Goal: Task Accomplishment & Management: Manage account settings

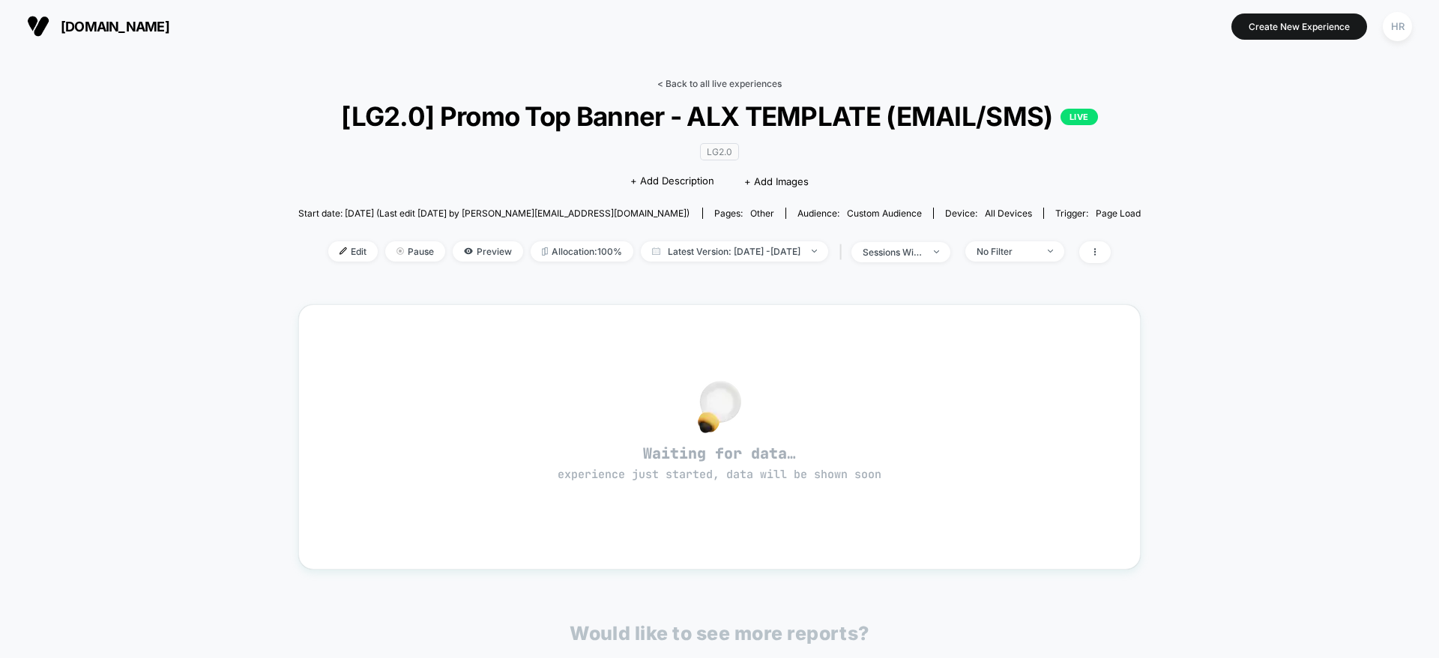
click at [729, 82] on link "< Back to all live experiences" at bounding box center [719, 83] width 124 height 11
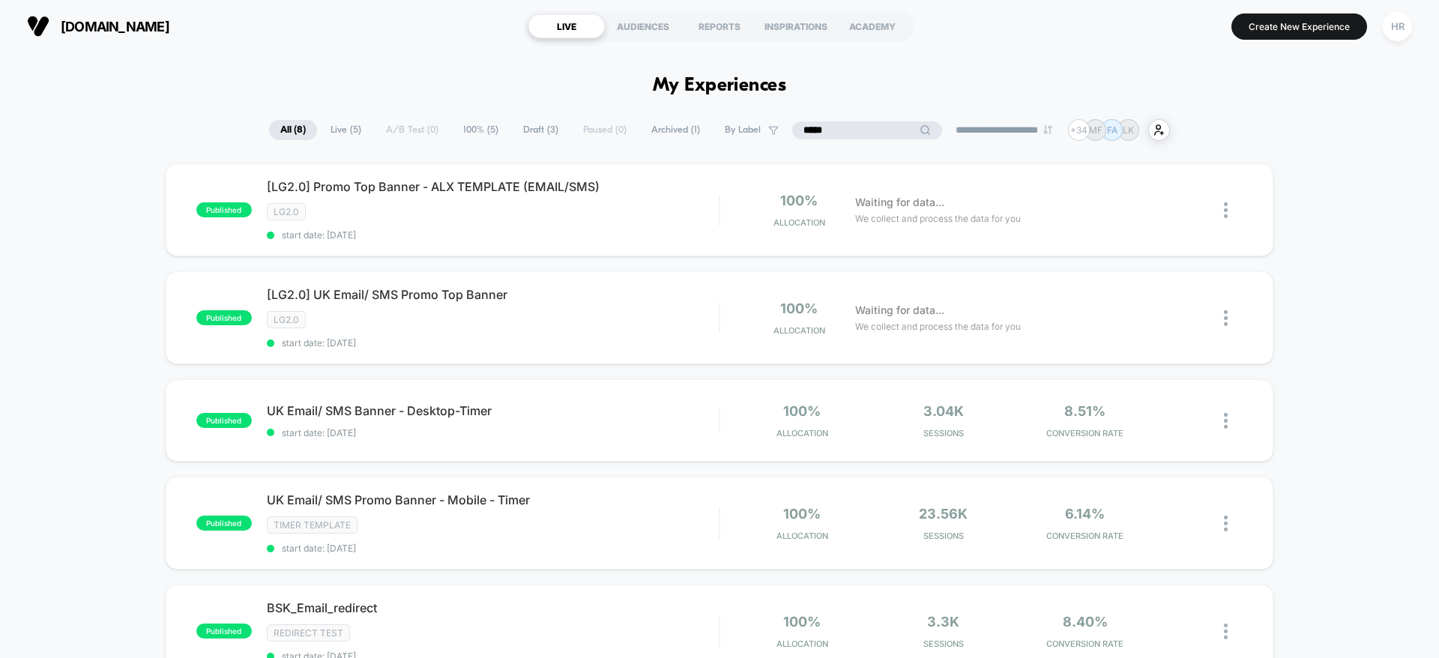
click at [857, 129] on input "*****" at bounding box center [867, 130] width 150 height 18
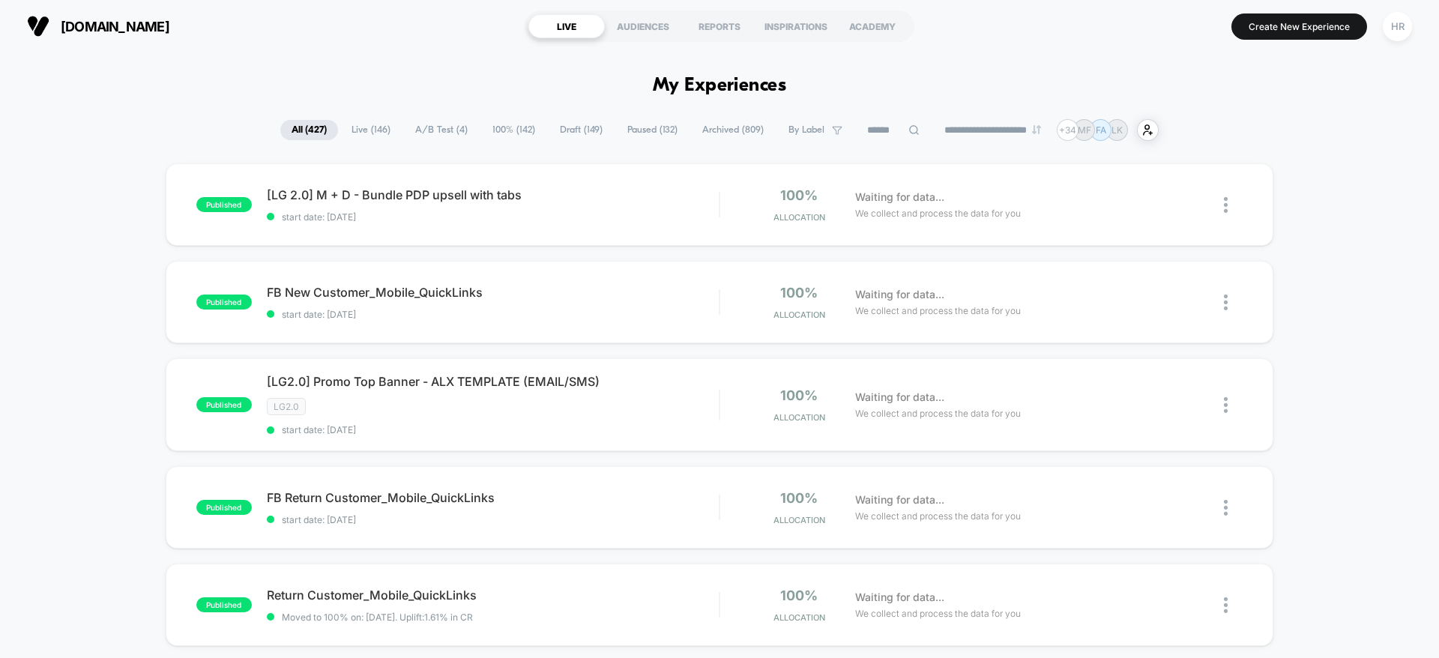
click at [481, 133] on span "100% ( 142 )" at bounding box center [513, 130] width 65 height 20
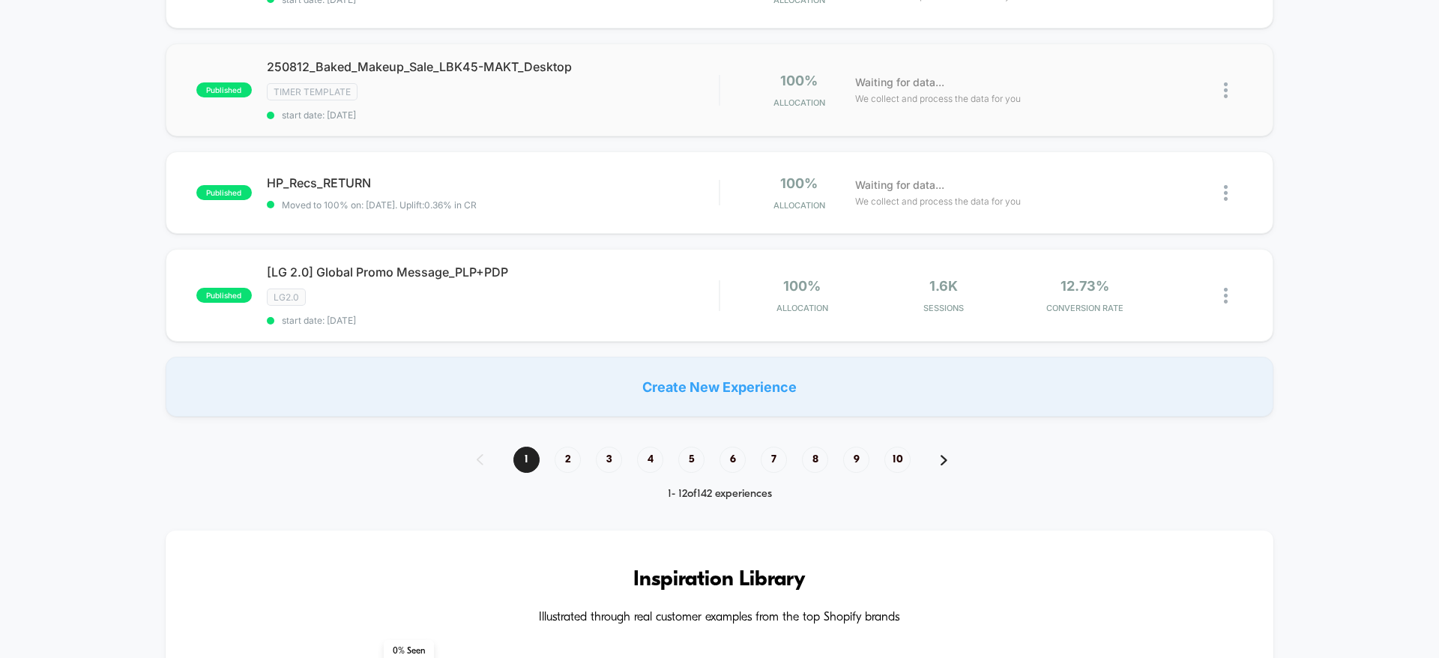
scroll to position [1019, 0]
click at [565, 462] on span "2" at bounding box center [568, 459] width 26 height 26
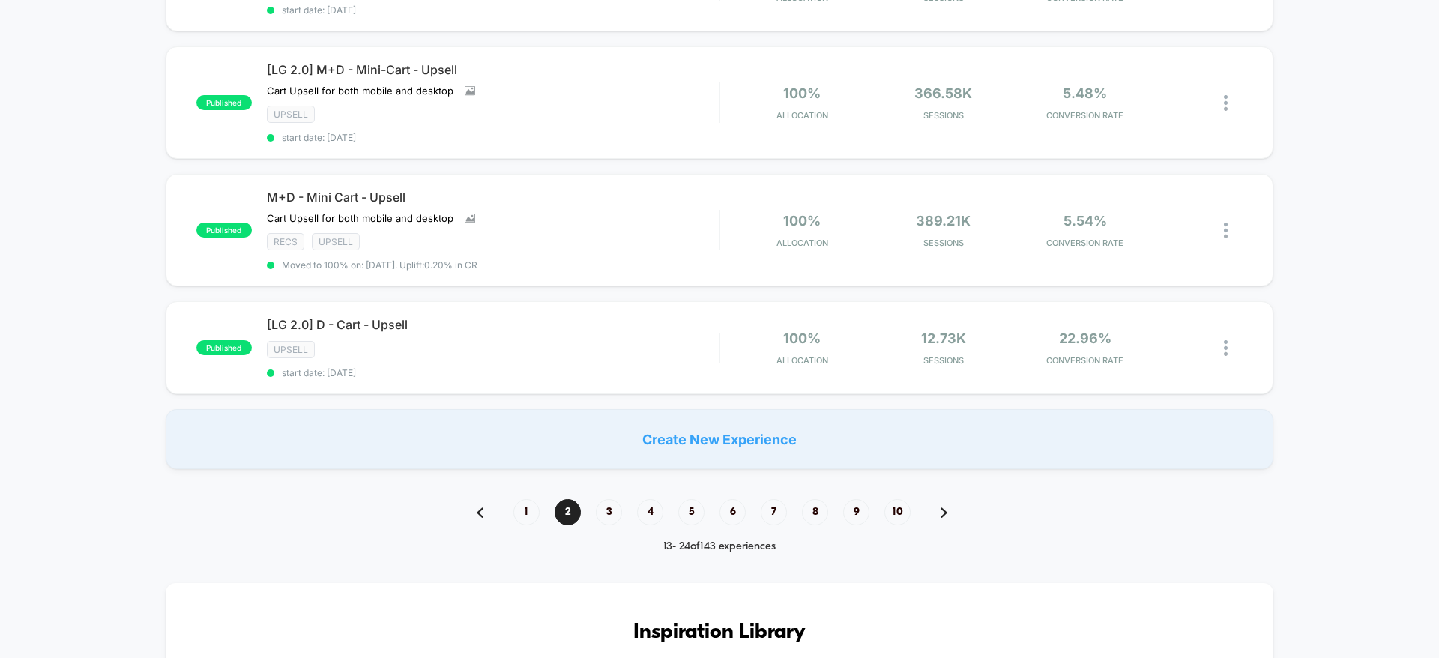
scroll to position [1034, 0]
click at [610, 513] on span "3" at bounding box center [609, 514] width 26 height 26
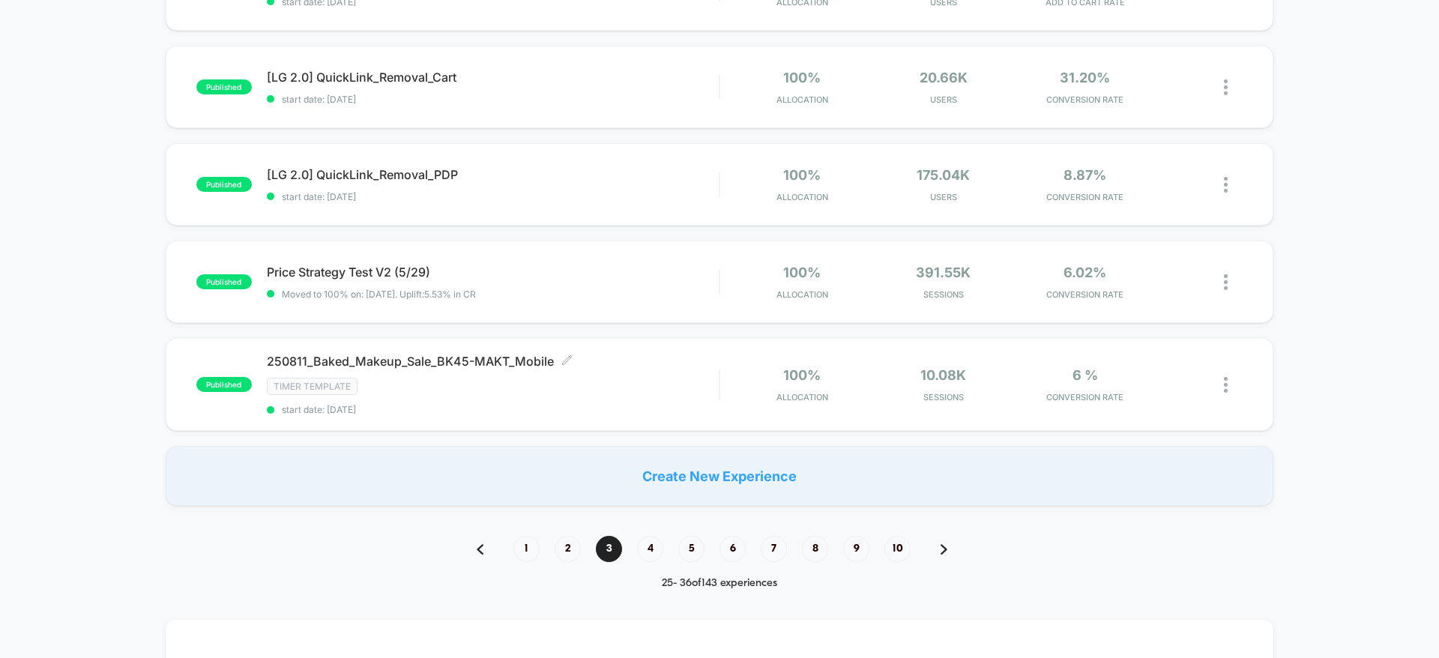
scroll to position [933, 0]
click at [650, 545] on span "4" at bounding box center [650, 548] width 26 height 26
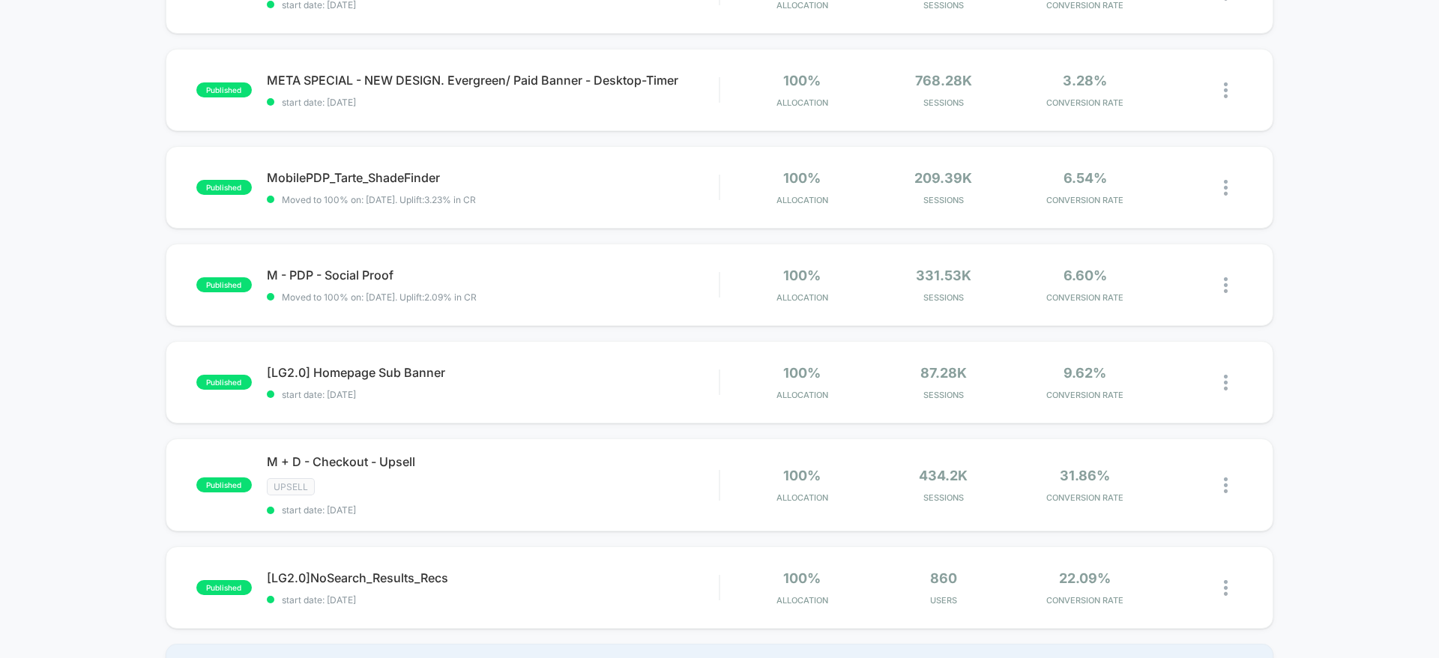
scroll to position [914, 0]
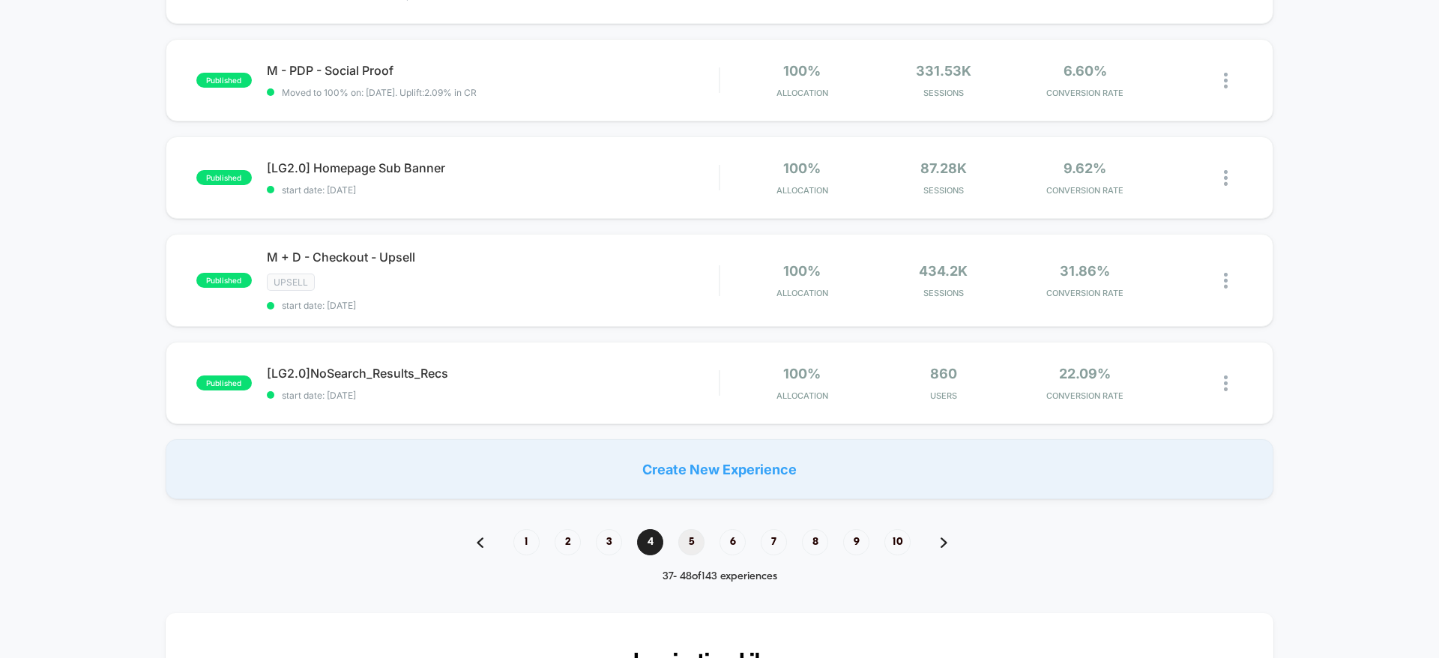
click at [690, 548] on span "5" at bounding box center [691, 542] width 26 height 26
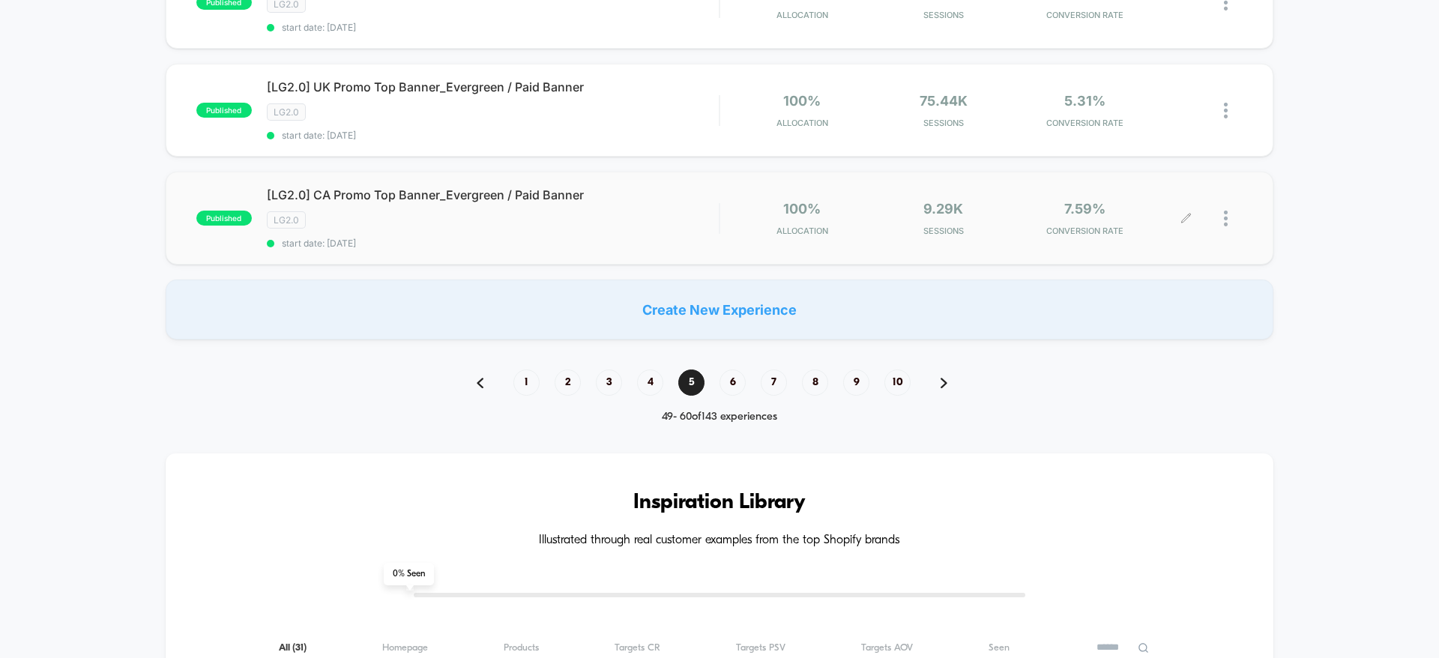
scroll to position [1167, 0]
click at [729, 385] on span "6" at bounding box center [733, 384] width 26 height 26
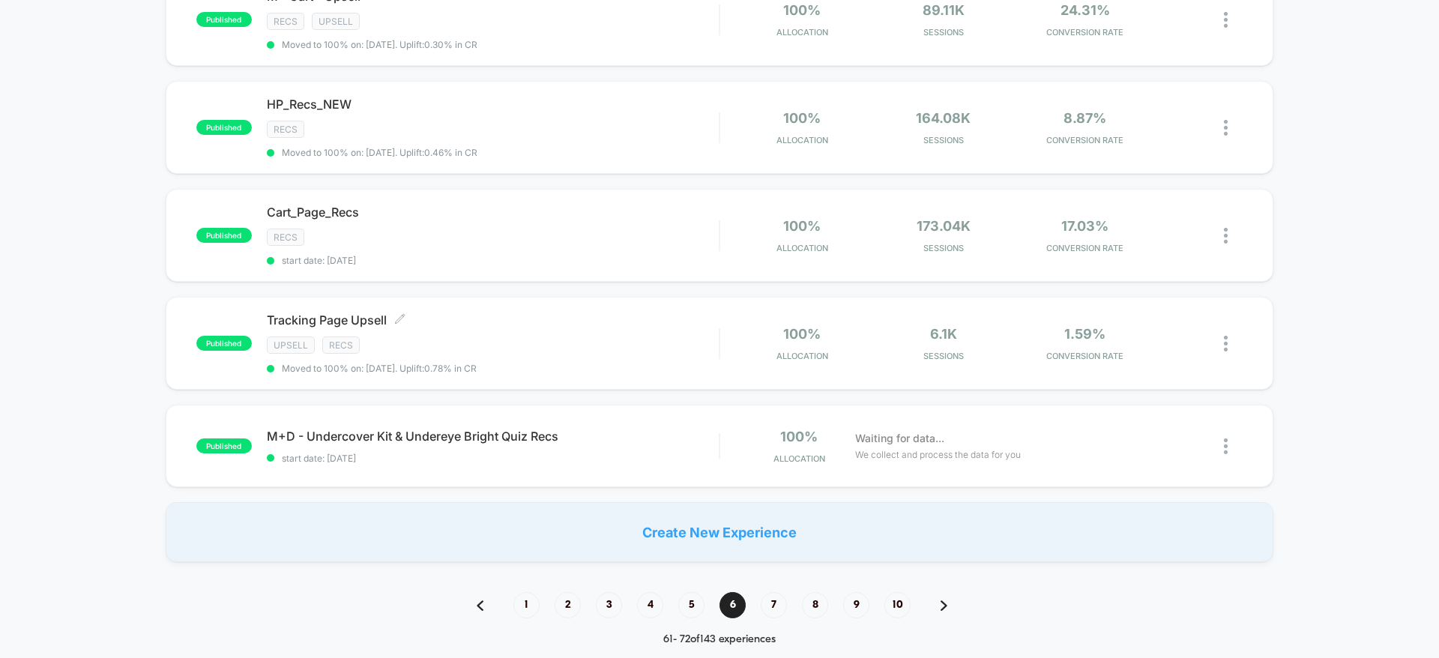
scroll to position [915, 0]
click at [778, 607] on span "7" at bounding box center [774, 604] width 26 height 26
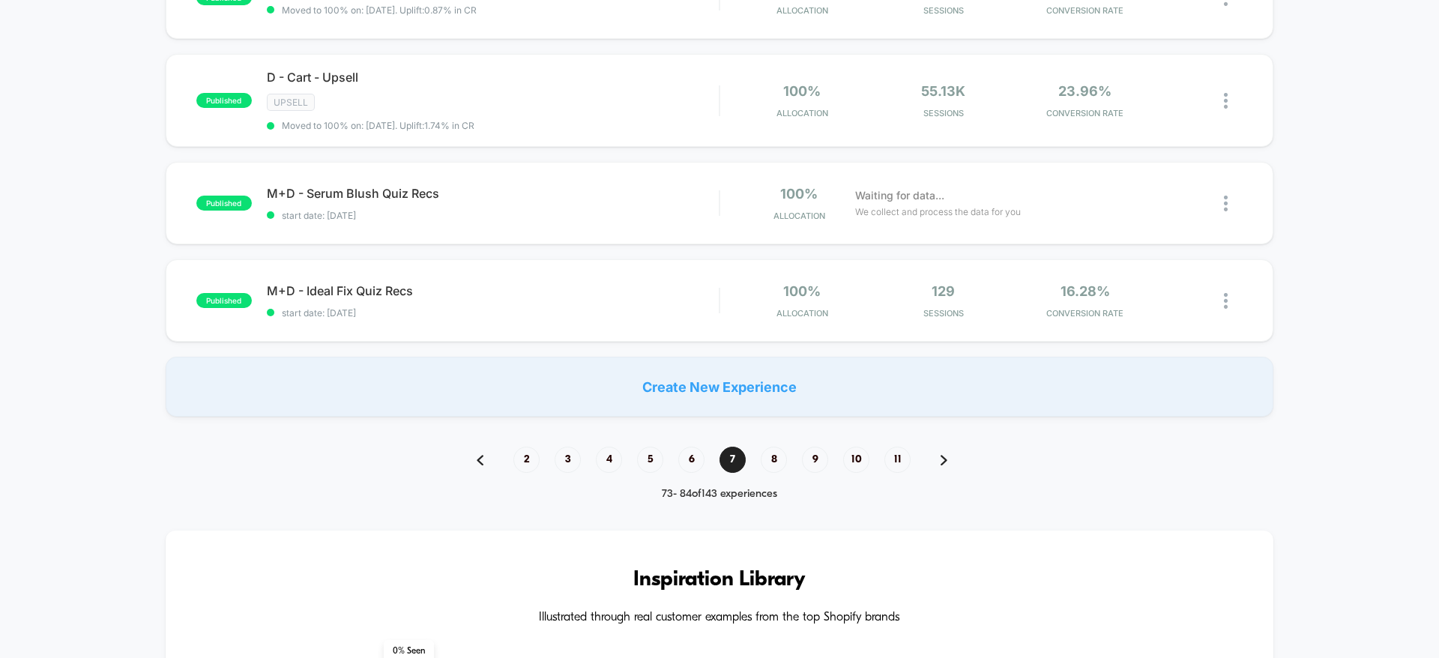
scroll to position [985, 0]
click at [777, 464] on span "8" at bounding box center [774, 461] width 26 height 26
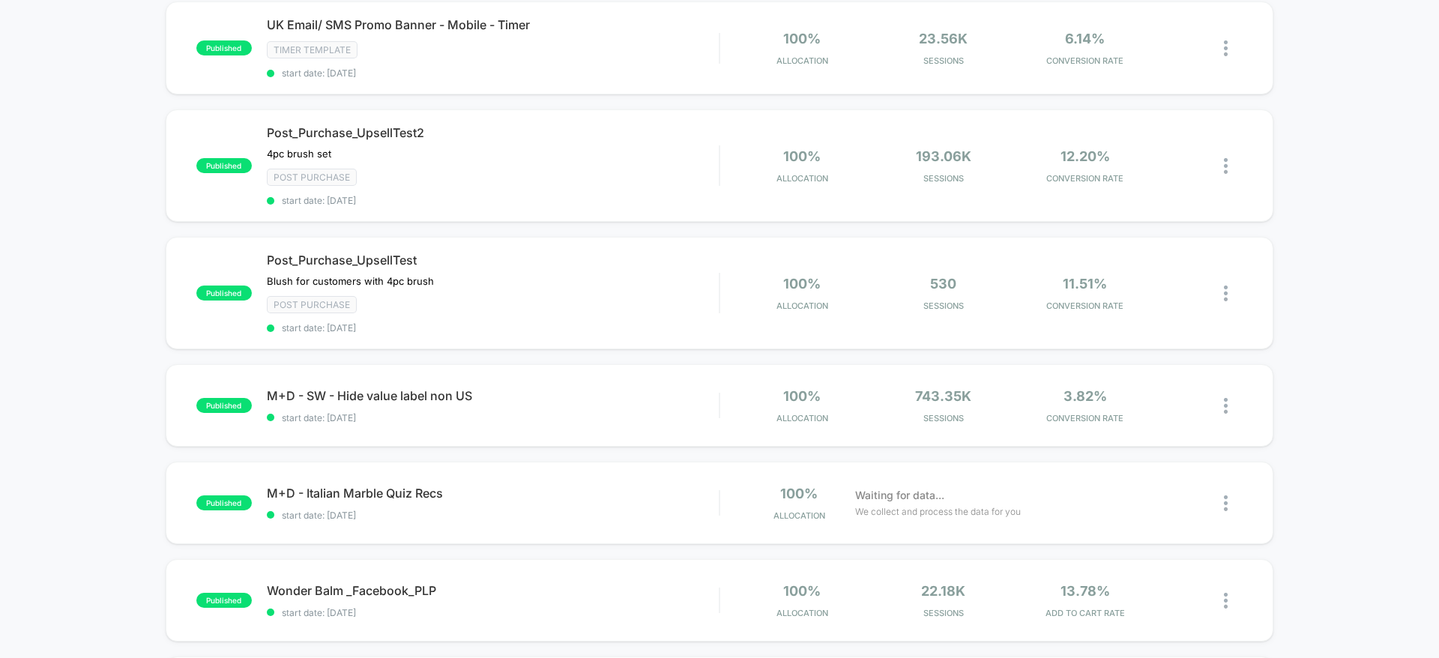
scroll to position [648, 0]
click at [1229, 295] on div at bounding box center [1233, 294] width 19 height 35
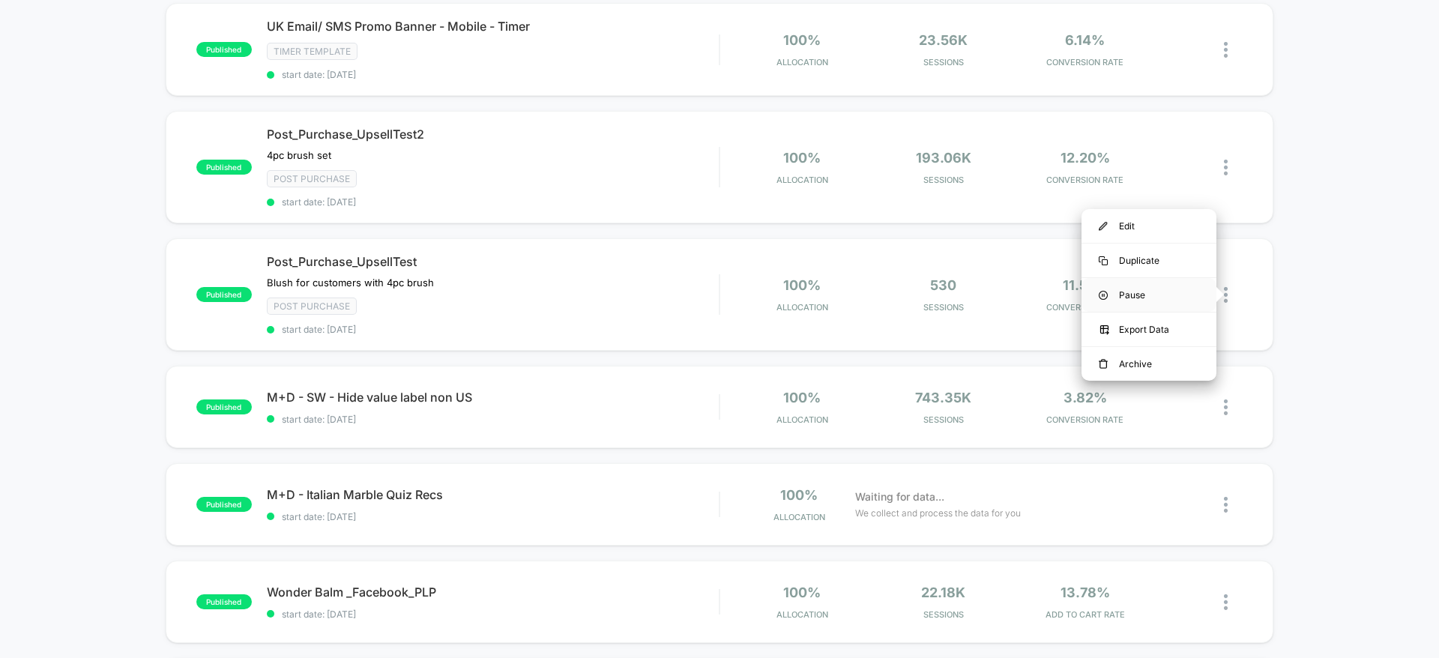
click at [1188, 297] on div "Pause" at bounding box center [1149, 295] width 135 height 34
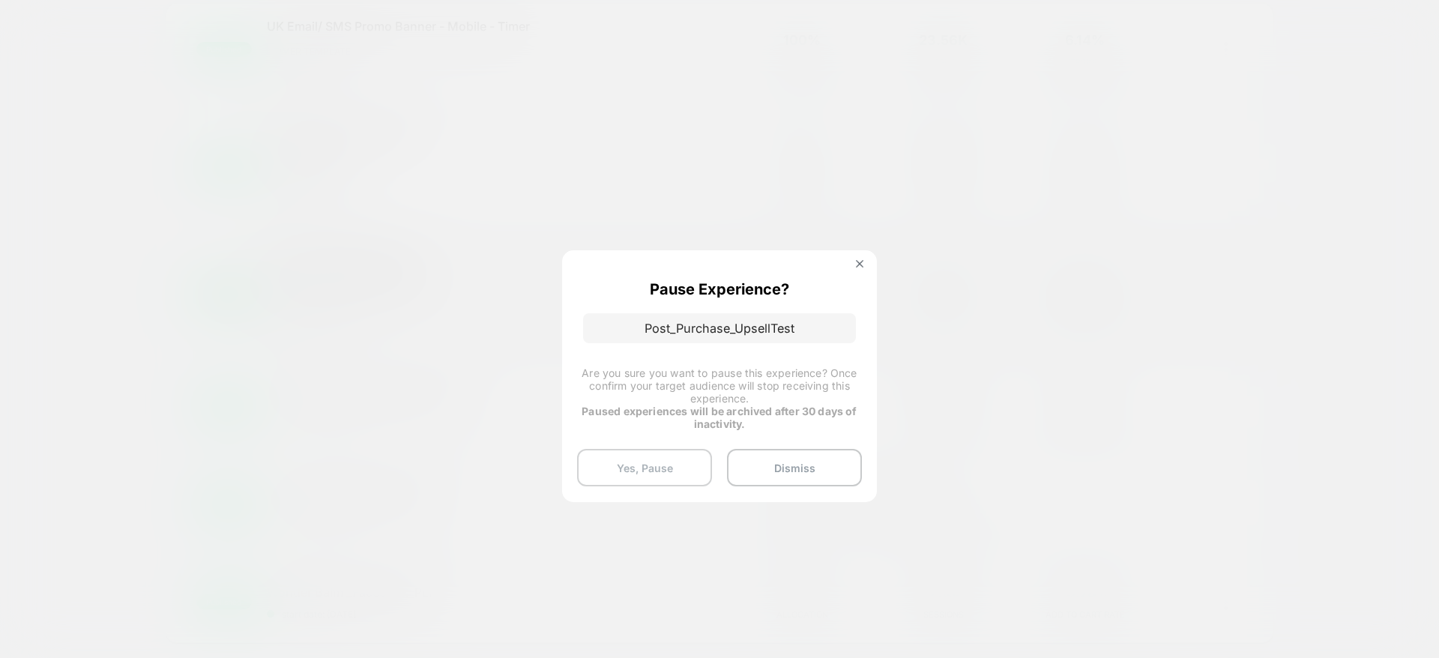
click at [645, 459] on button "Yes, Pause" at bounding box center [644, 467] width 135 height 37
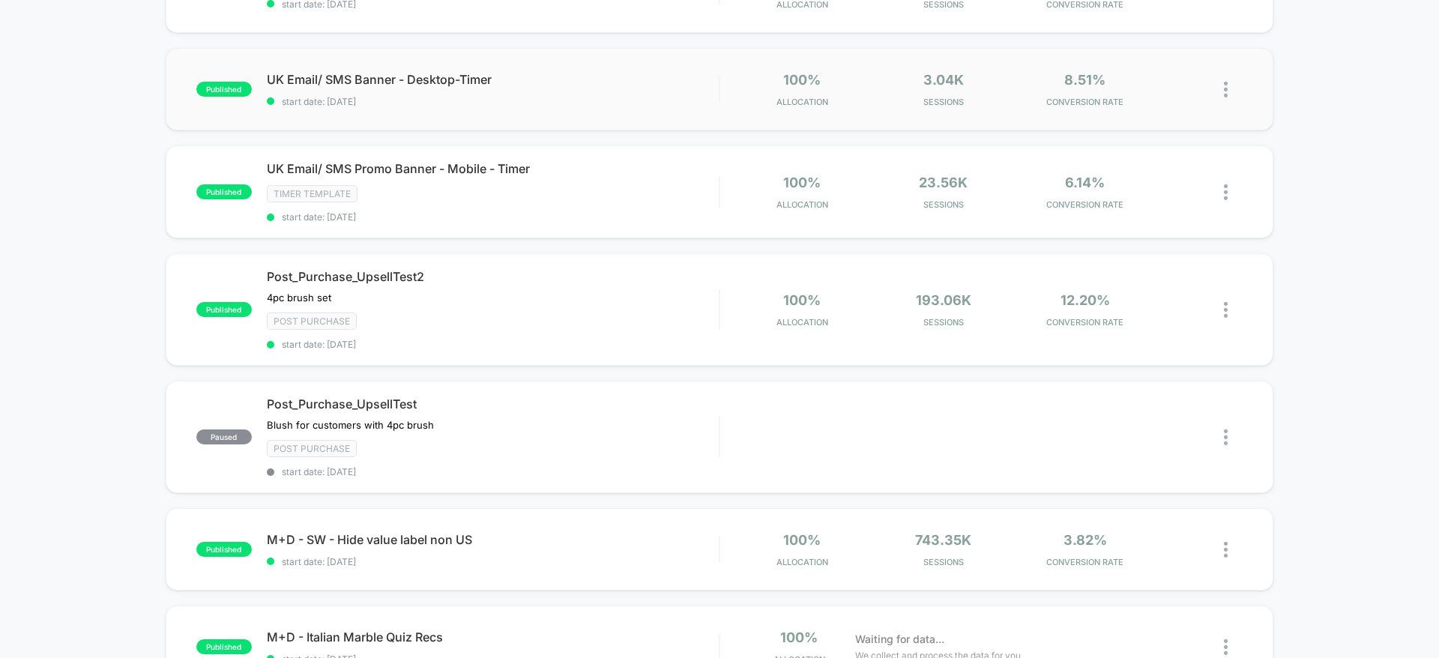
scroll to position [506, 0]
click at [1229, 307] on div at bounding box center [1233, 309] width 19 height 35
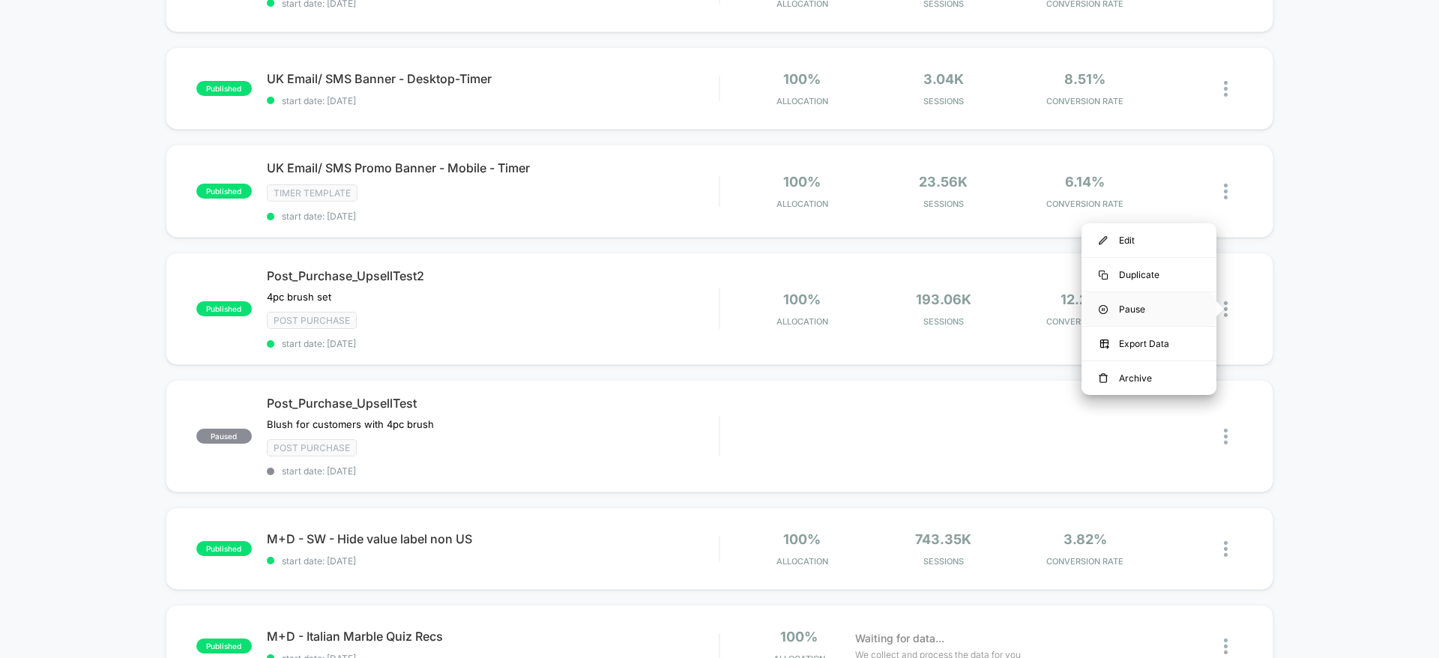
click at [1173, 311] on div "Pause" at bounding box center [1149, 309] width 135 height 34
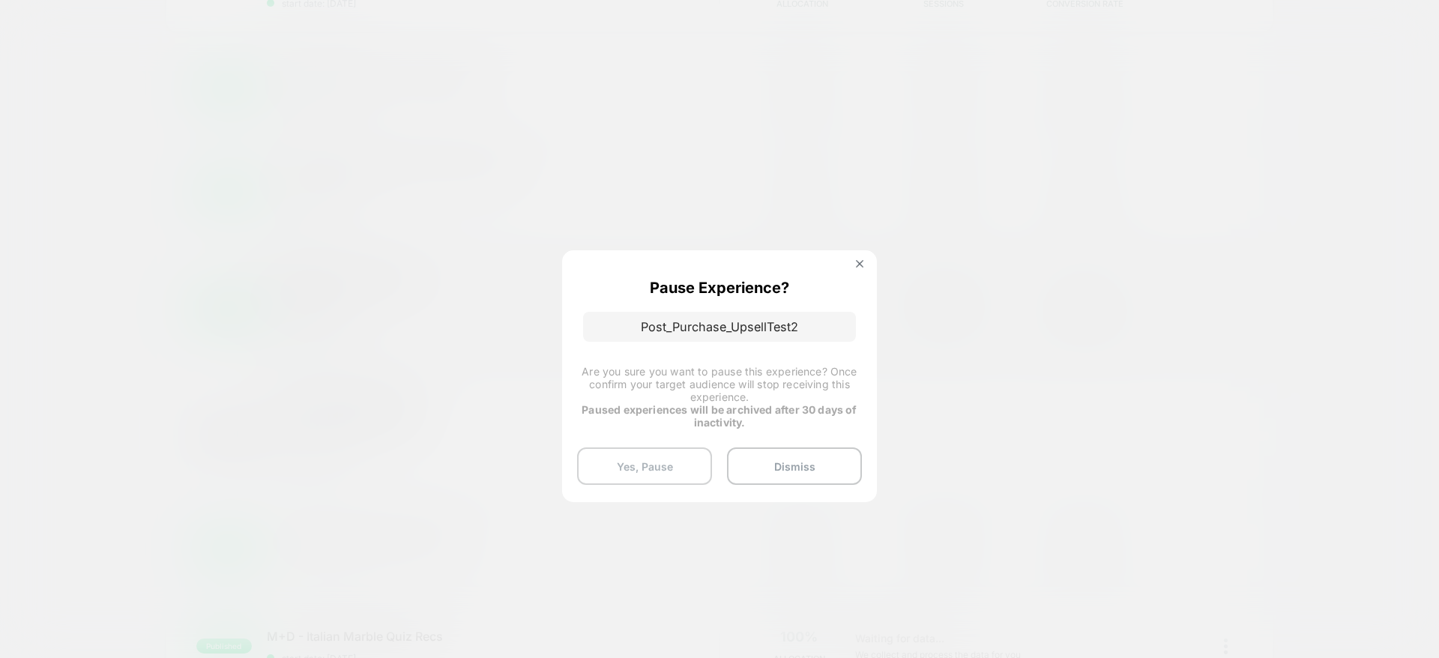
click at [638, 459] on button "Yes, Pause" at bounding box center [644, 465] width 135 height 37
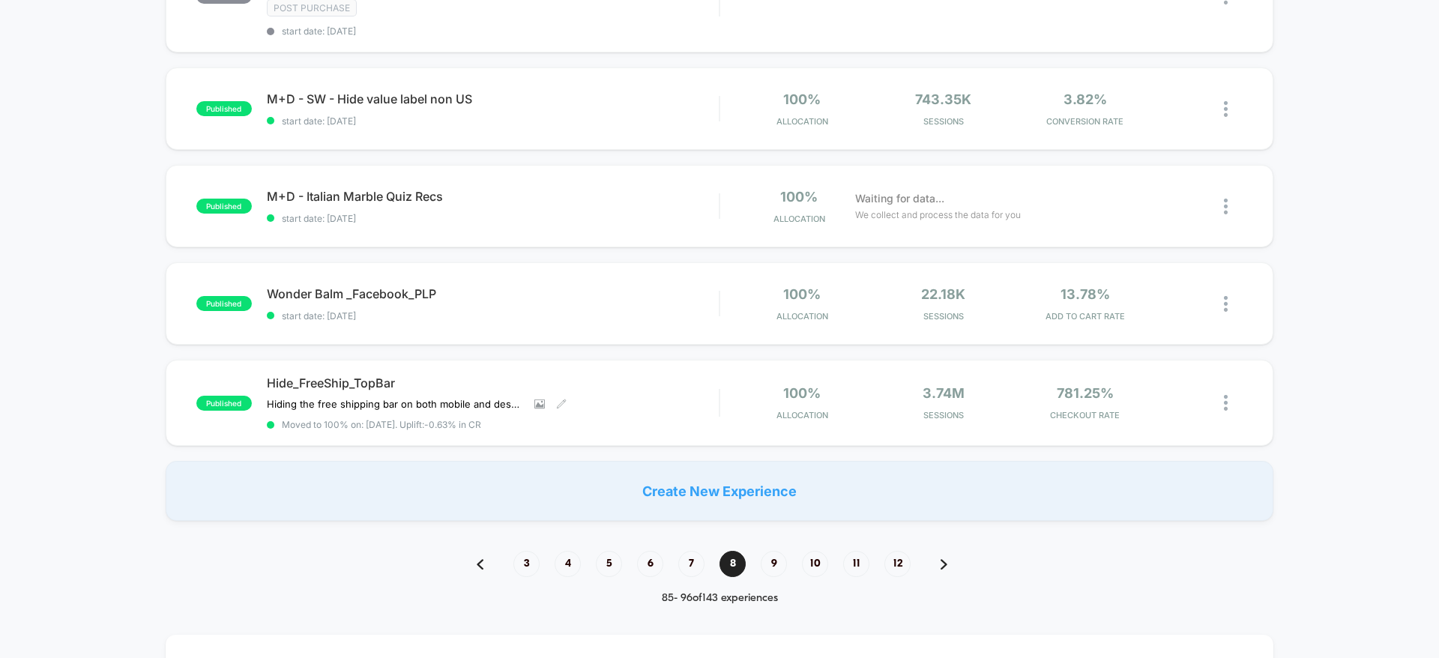
scroll to position [947, 0]
click at [771, 570] on span "9" at bounding box center [774, 563] width 26 height 26
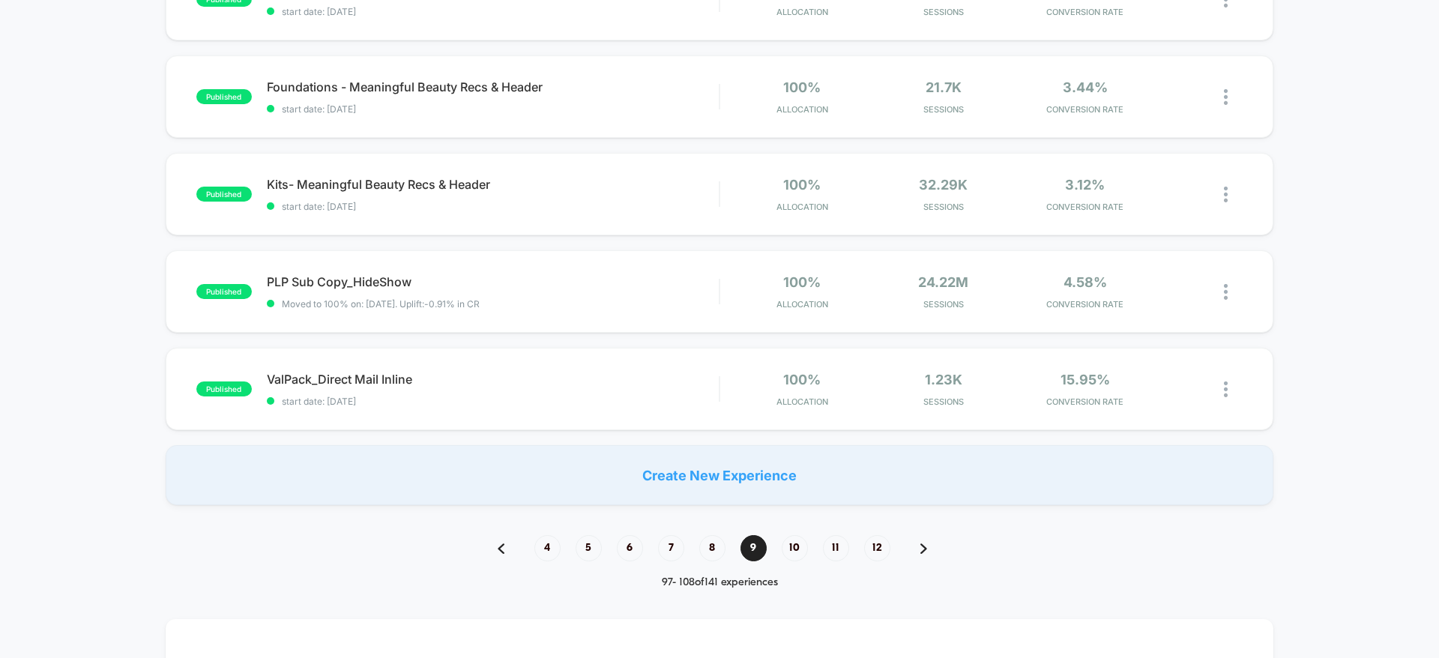
scroll to position [903, 0]
click at [783, 549] on span "10" at bounding box center [795, 547] width 26 height 26
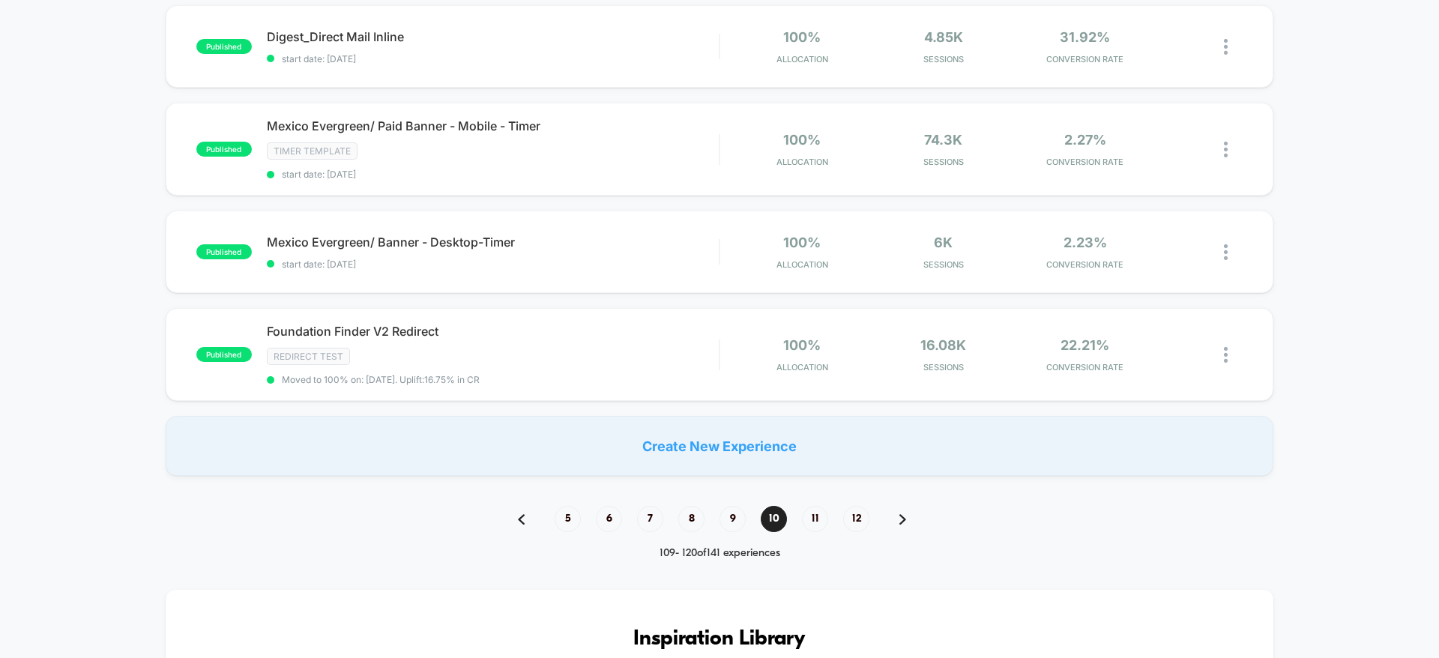
scroll to position [939, 0]
click at [828, 528] on div "5 6 7 8 9 10 11 12" at bounding box center [719, 517] width 433 height 26
click at [823, 525] on span "11" at bounding box center [815, 517] width 26 height 26
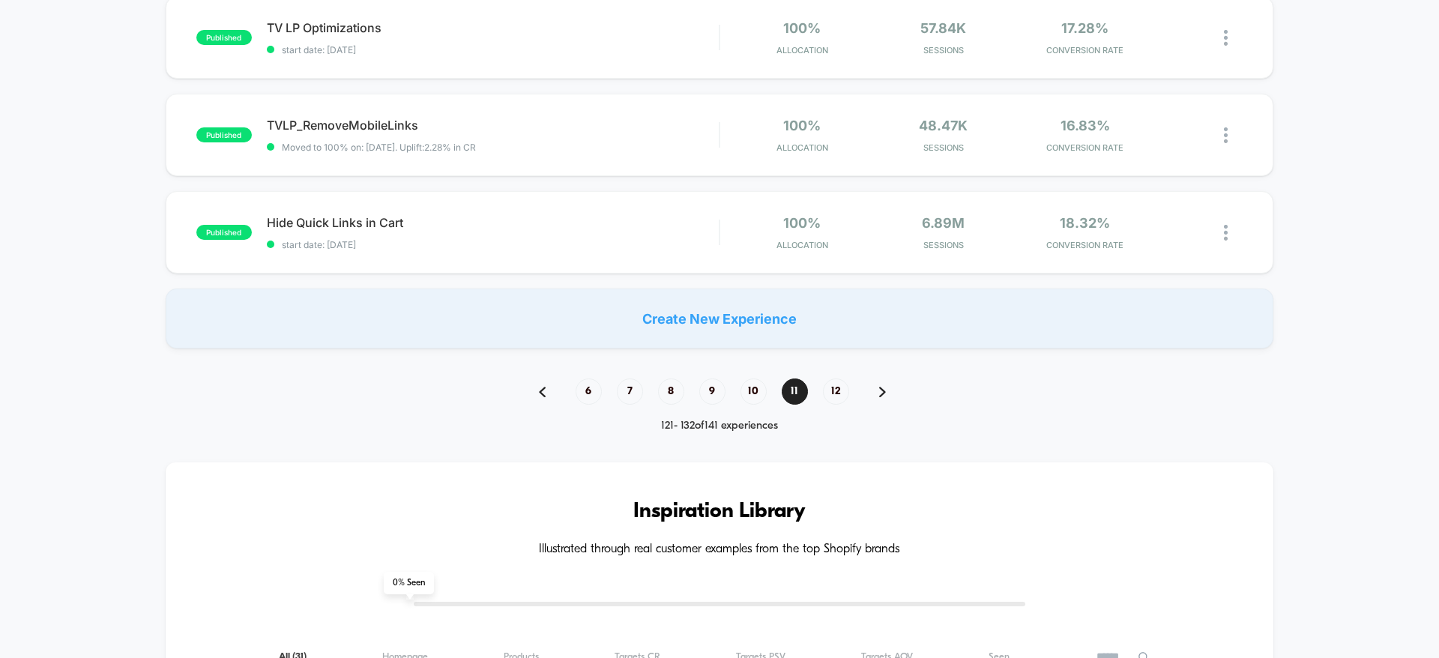
scroll to position [1049, 0]
click at [830, 392] on span "12" at bounding box center [836, 390] width 26 height 26
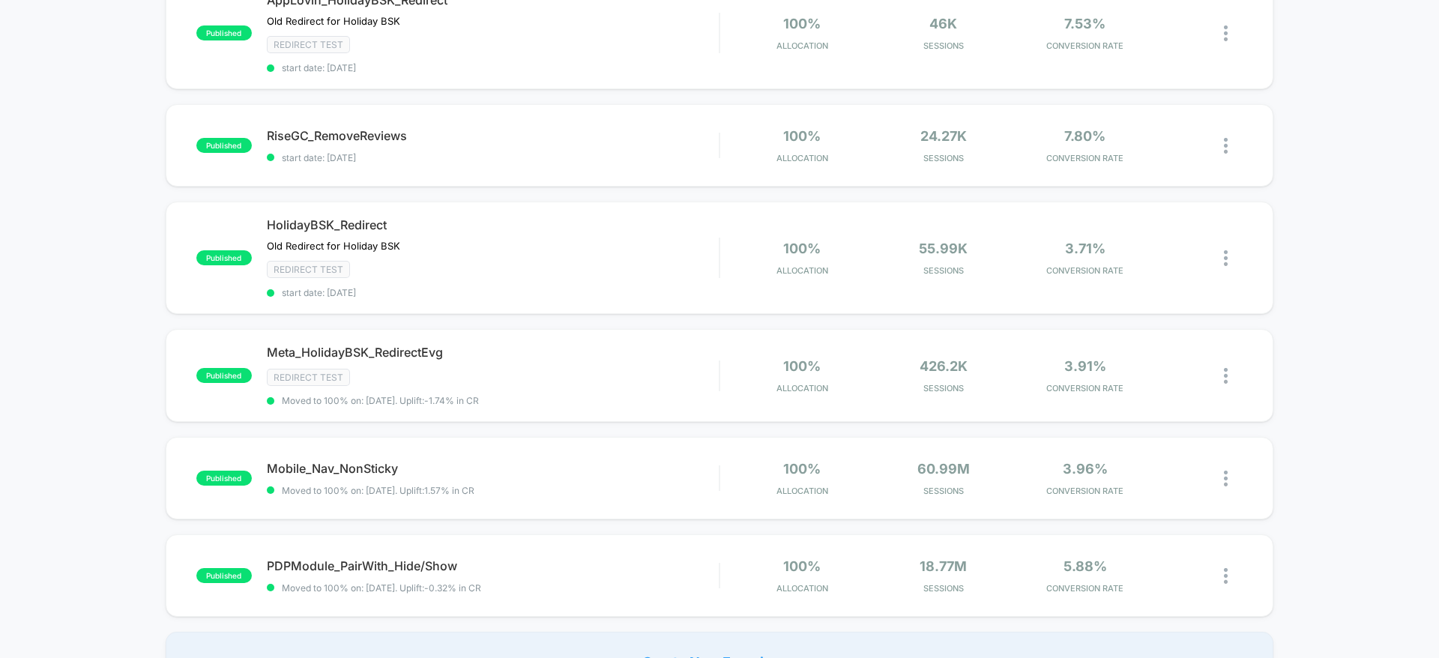
scroll to position [0, 0]
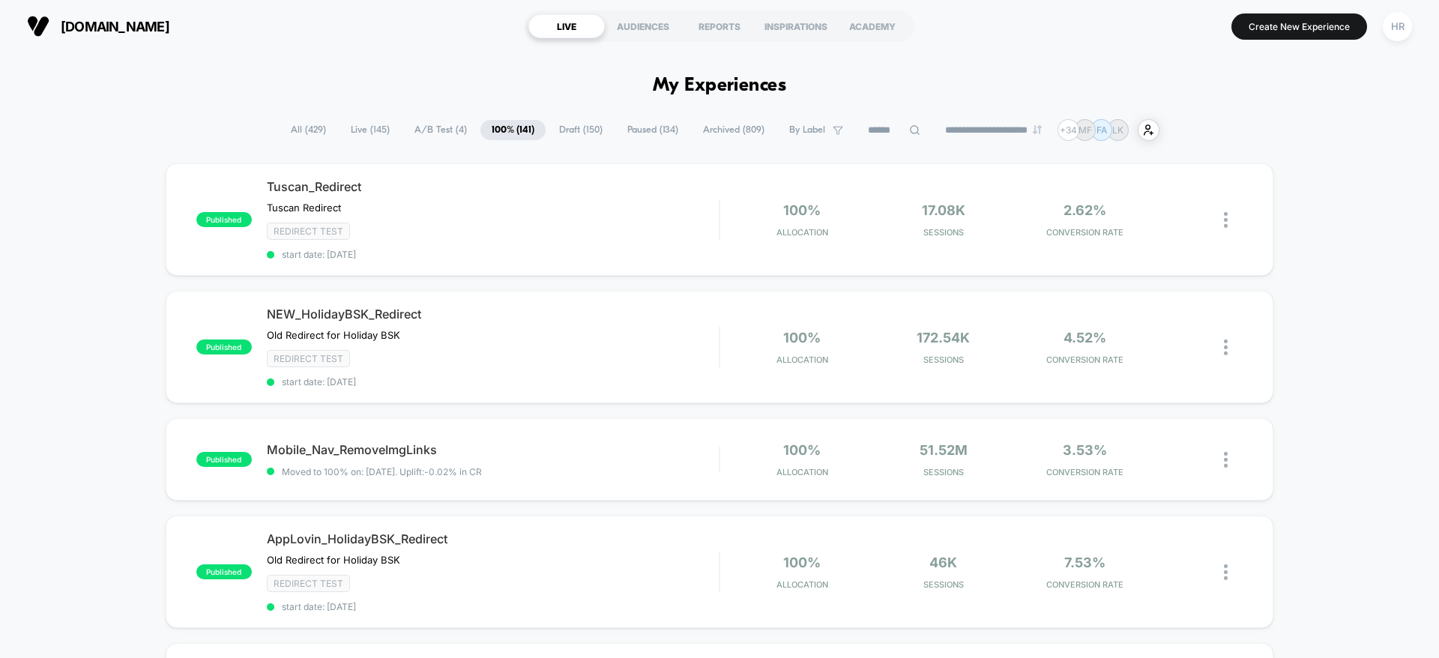
click at [866, 126] on input at bounding box center [894, 130] width 75 height 18
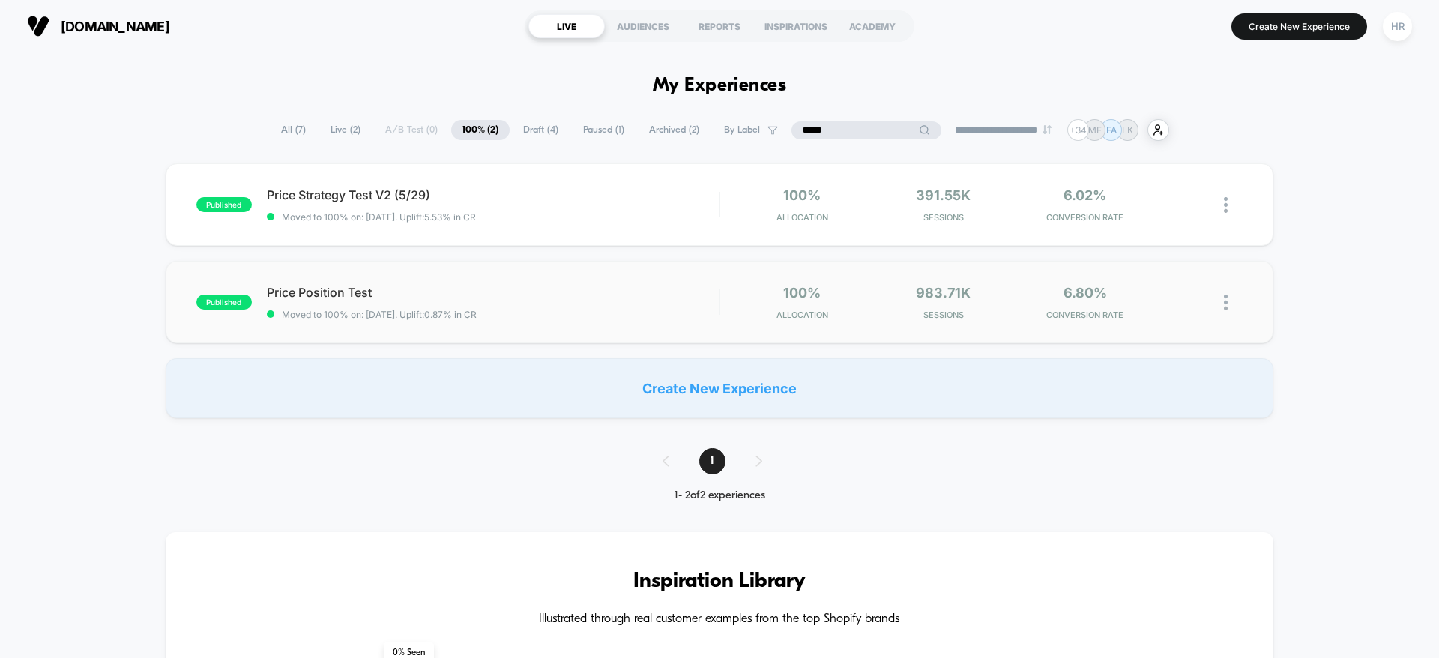
type input "*****"
click at [831, 136] on input "*****" at bounding box center [867, 130] width 150 height 18
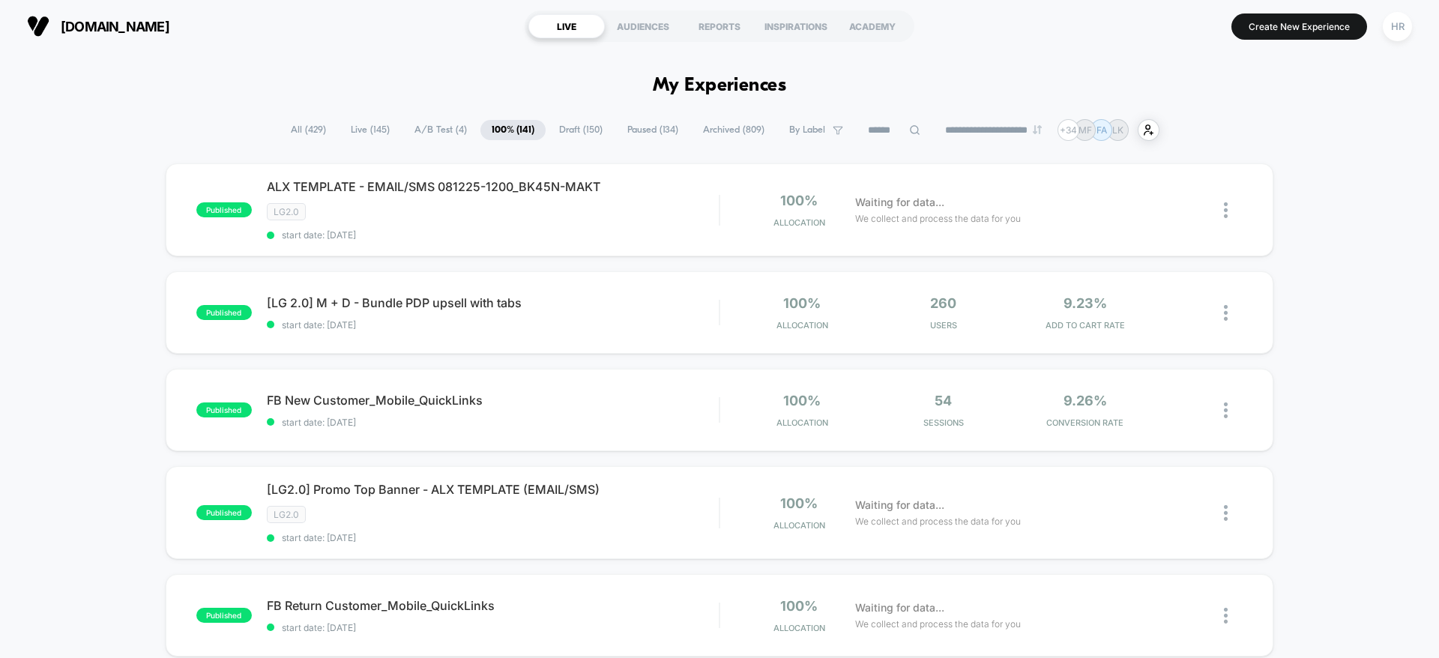
click at [280, 130] on span "All ( 429 )" at bounding box center [309, 130] width 58 height 20
click at [860, 135] on input at bounding box center [894, 130] width 75 height 18
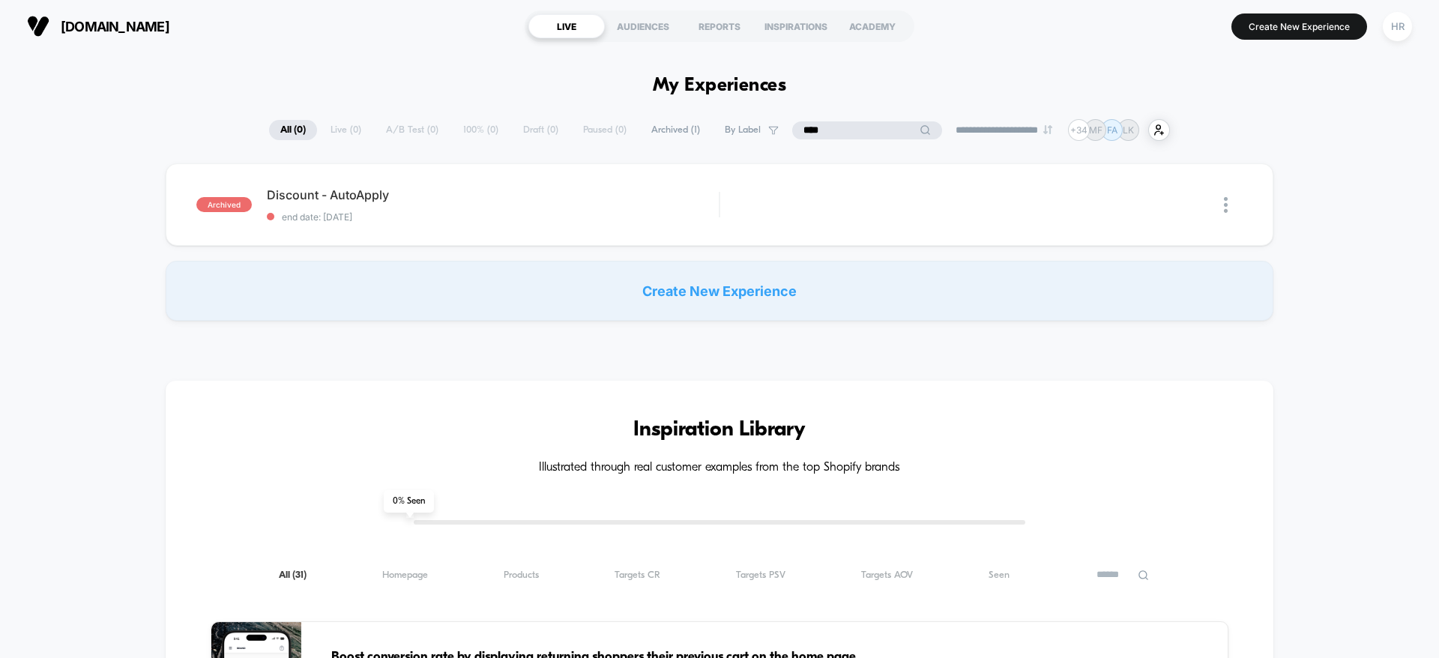
click at [810, 131] on input "****" at bounding box center [867, 130] width 150 height 18
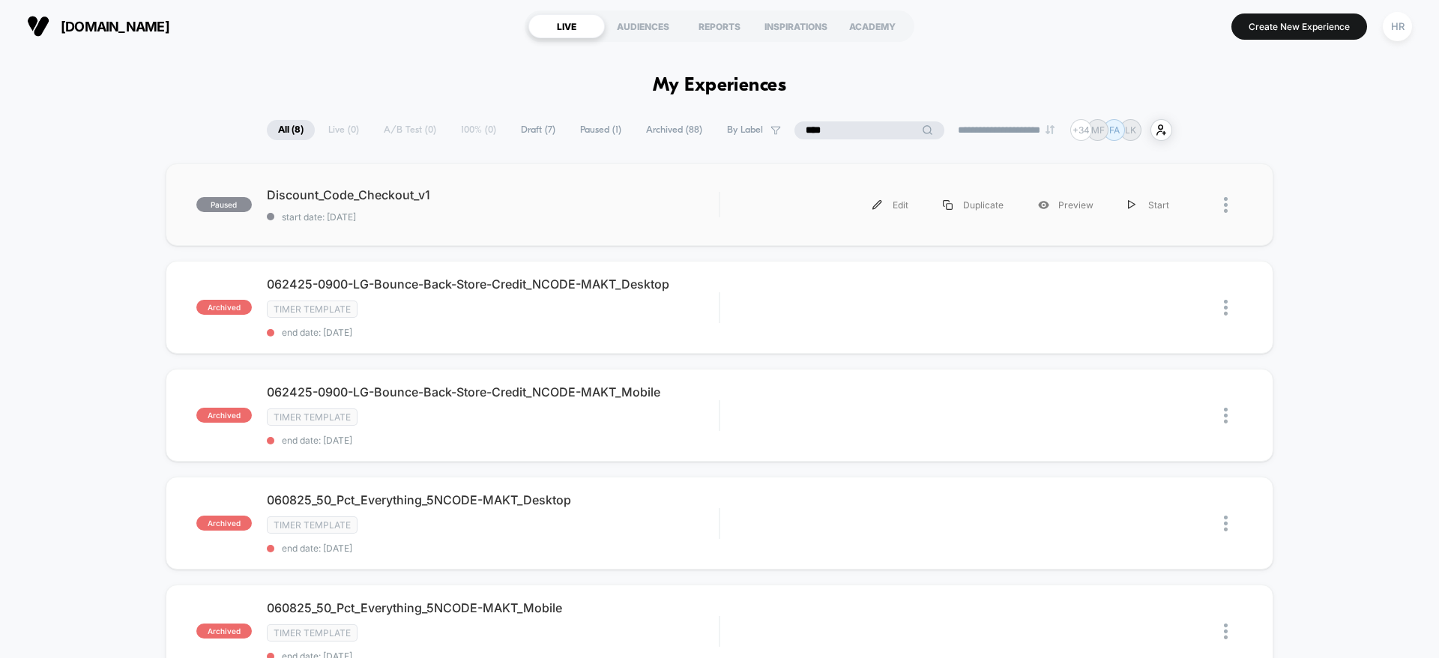
type input "****"
click at [664, 222] on div "paused Discount_Code_Checkout_v1 start date: [DATE] Edit Duplicate Preview Start" at bounding box center [720, 204] width 1108 height 82
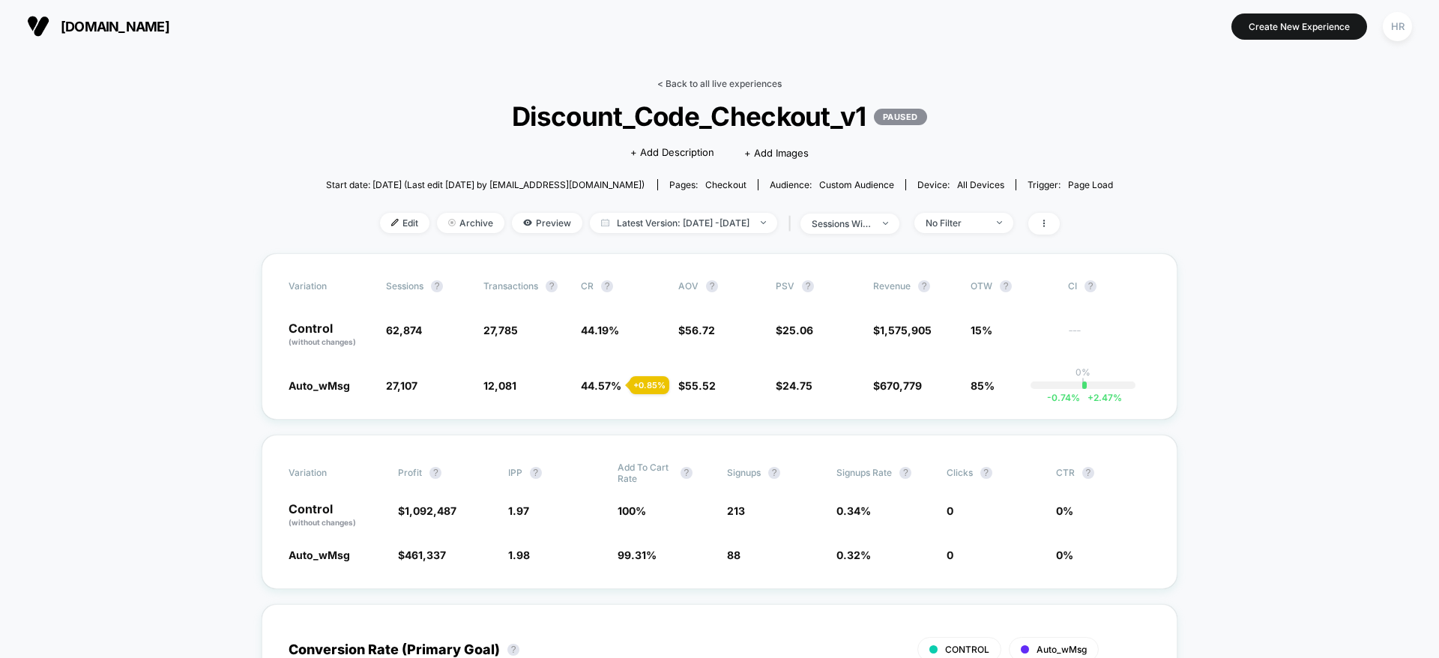
click at [729, 79] on link "< Back to all live experiences" at bounding box center [719, 83] width 124 height 11
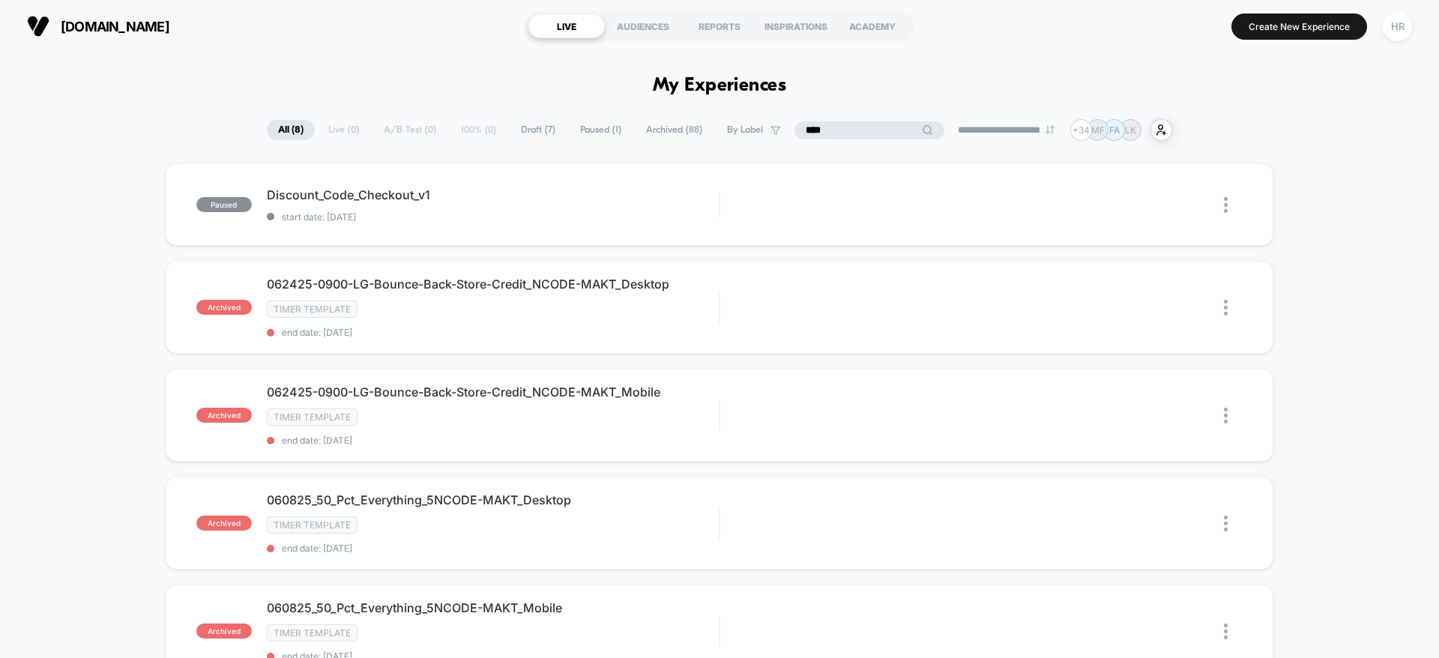
click at [852, 130] on input "****" at bounding box center [870, 130] width 150 height 18
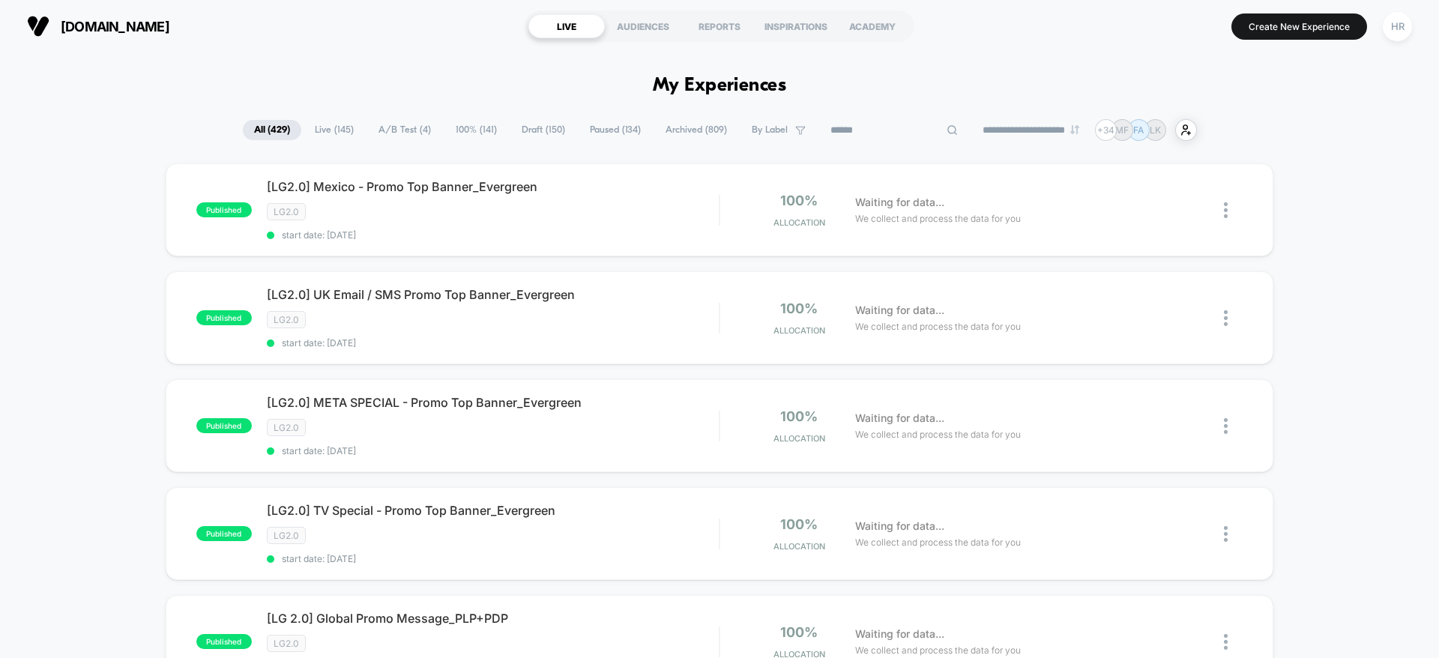
click at [598, 130] on span "Paused ( 134 )" at bounding box center [615, 130] width 73 height 20
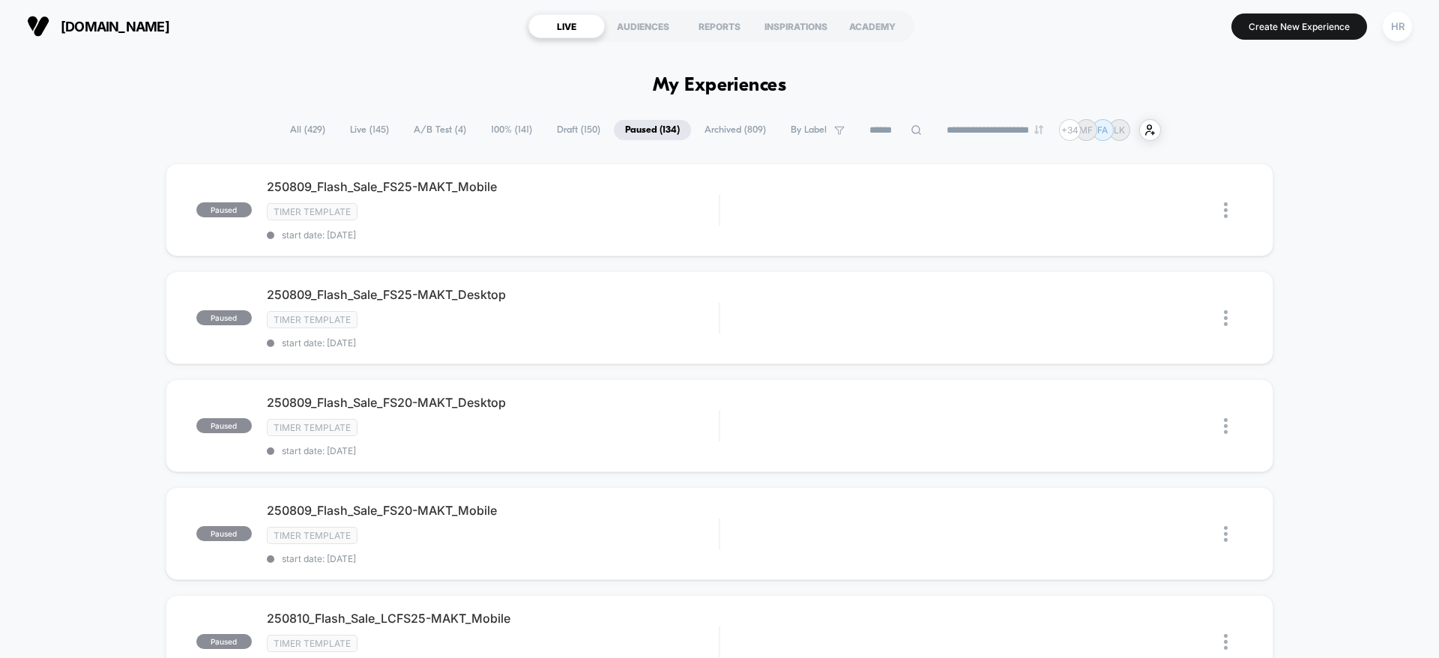
click at [305, 130] on span "All ( 429 )" at bounding box center [308, 130] width 58 height 20
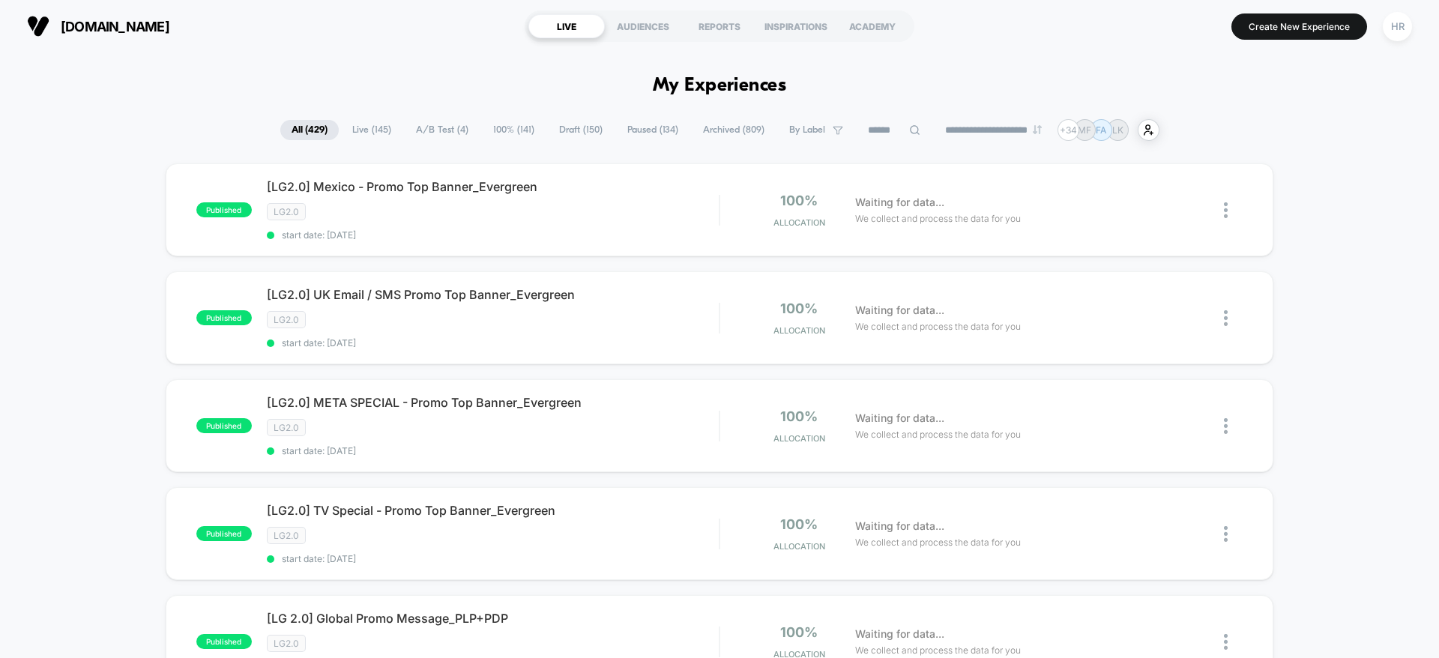
click at [416, 44] on section "[DOMAIN_NAME]" at bounding box center [250, 25] width 457 height 37
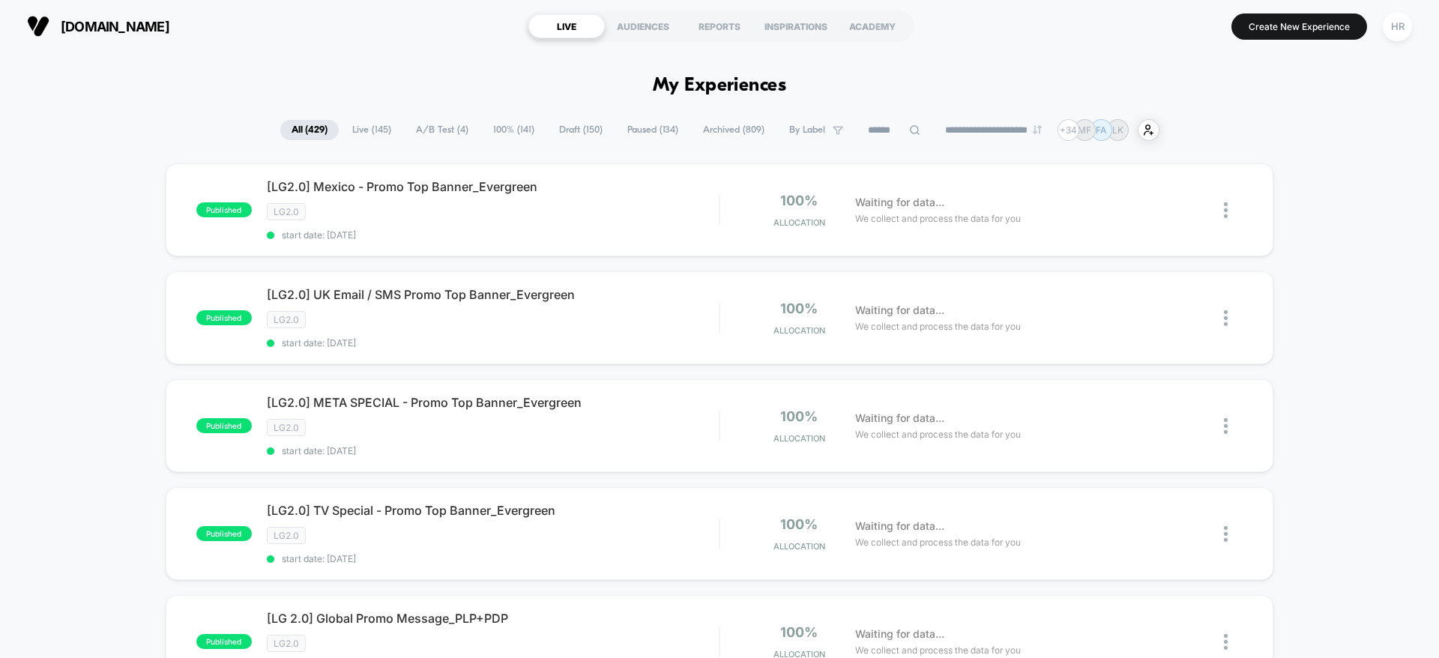
click at [869, 127] on input at bounding box center [894, 130] width 75 height 18
type input "*****"
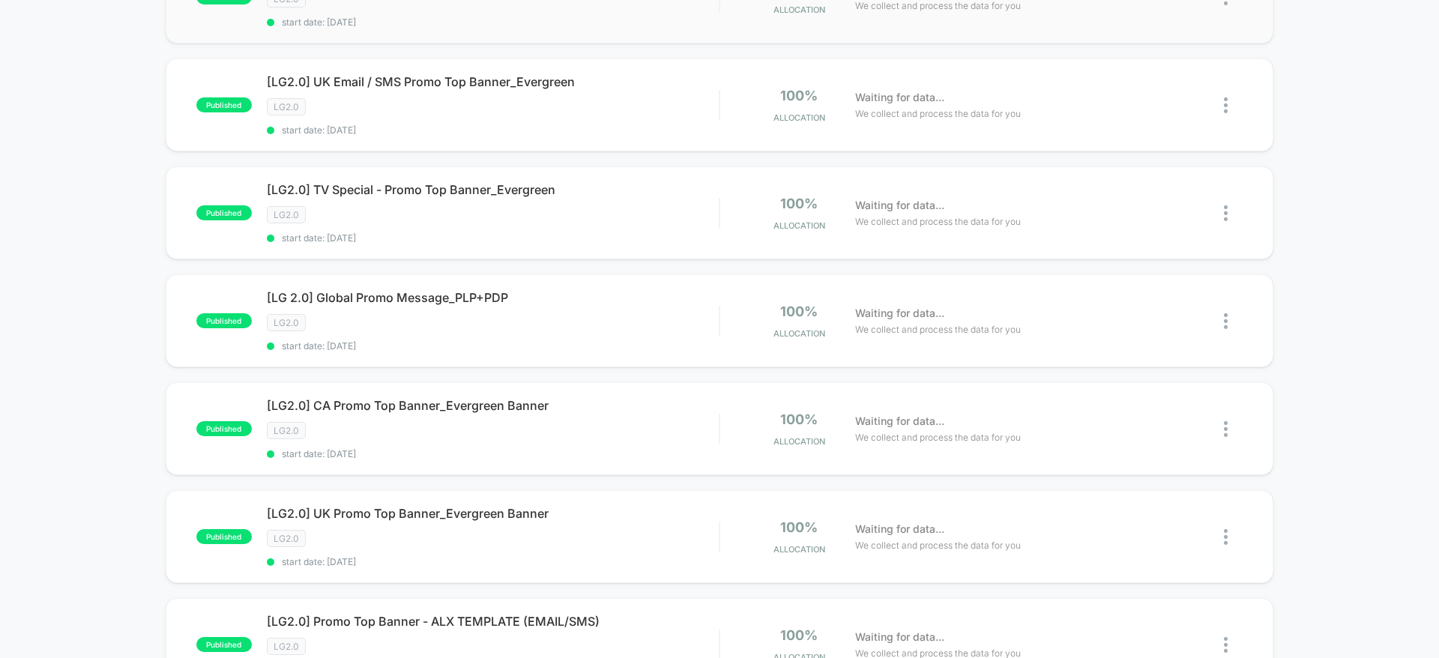
scroll to position [322, 0]
click at [687, 319] on div "LG2.0" at bounding box center [493, 321] width 452 height 17
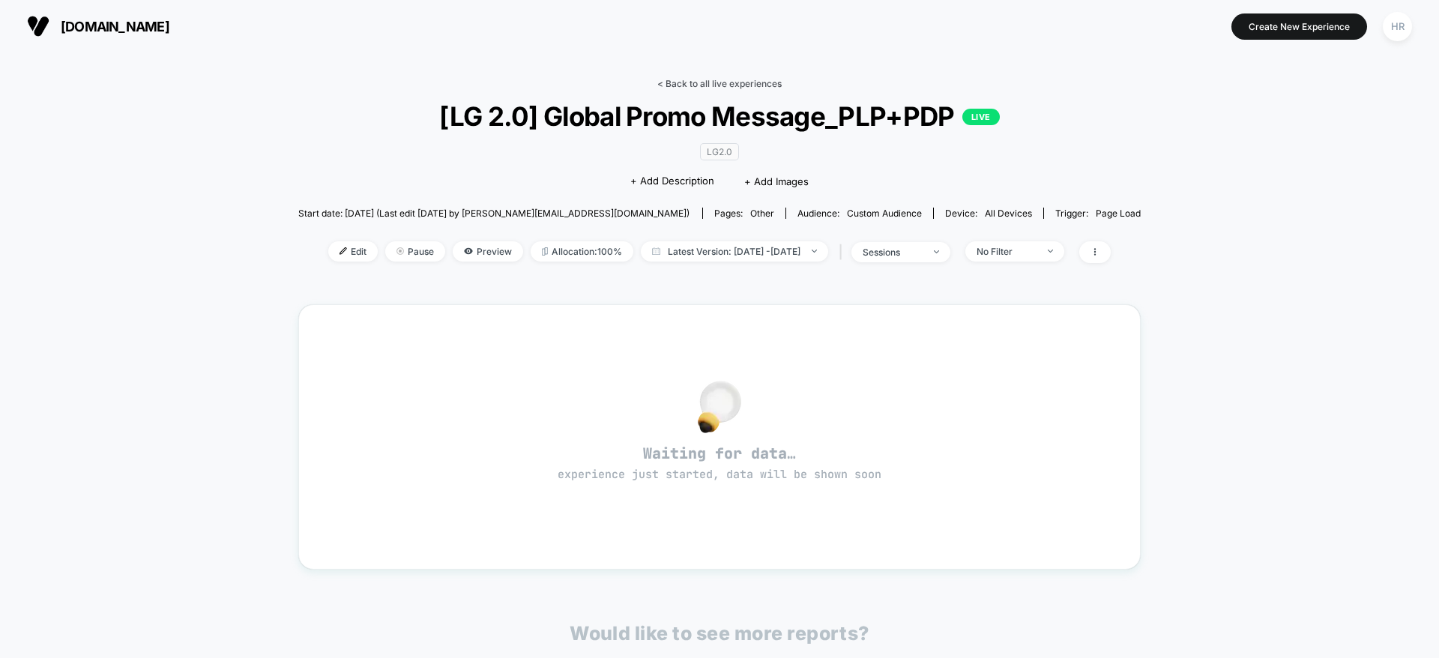
click at [725, 80] on link "< Back to all live experiences" at bounding box center [719, 83] width 124 height 11
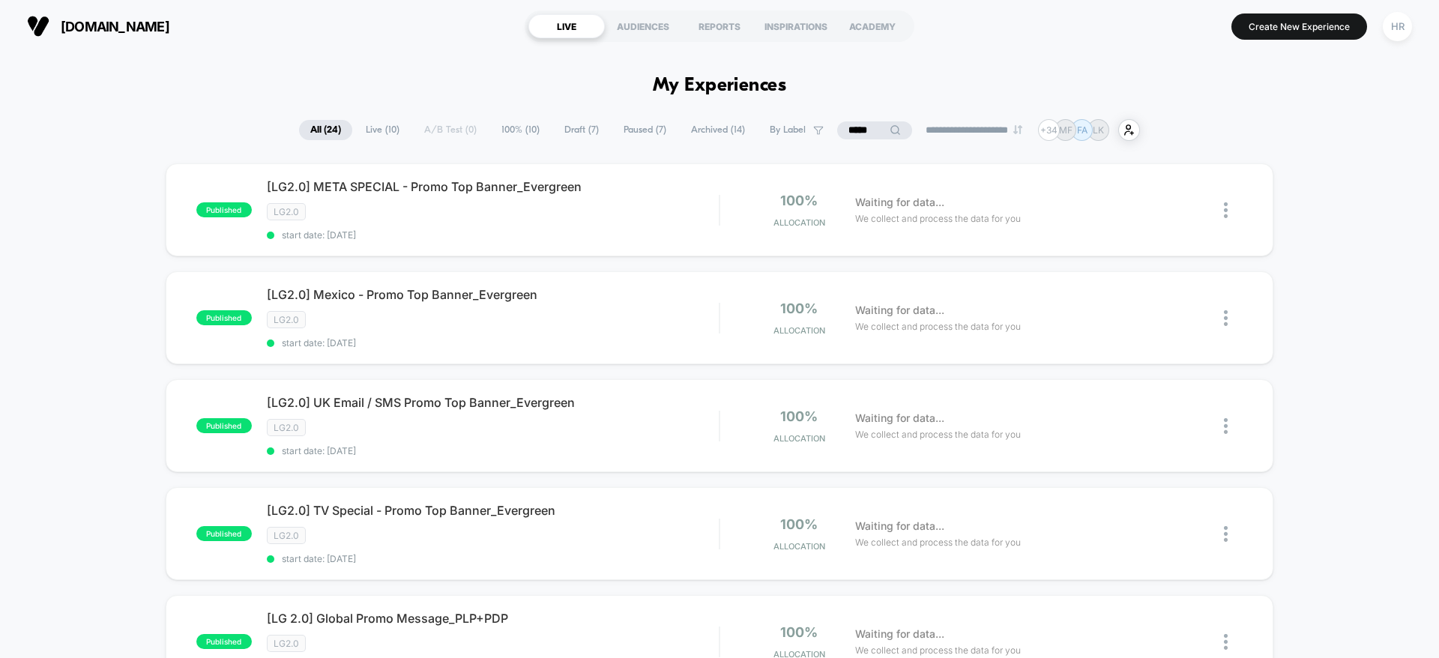
click at [856, 127] on input "*****" at bounding box center [874, 130] width 75 height 18
click at [856, 127] on input "*****" at bounding box center [875, 130] width 150 height 18
